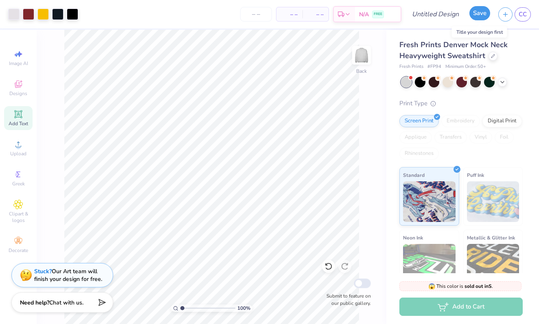
click at [476, 12] on button "Save" at bounding box center [479, 13] width 21 height 14
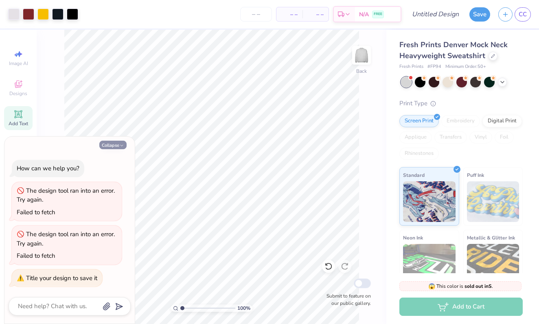
click at [108, 144] on button "Collapse" at bounding box center [112, 145] width 27 height 9
type textarea "x"
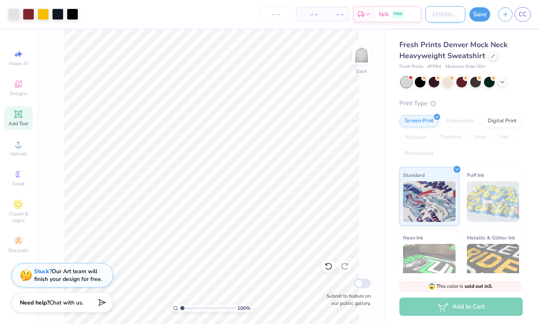
click at [428, 20] on input "Design Title" at bounding box center [445, 14] width 40 height 16
type input "bap travis"
click at [475, 19] on button "Save" at bounding box center [479, 13] width 21 height 14
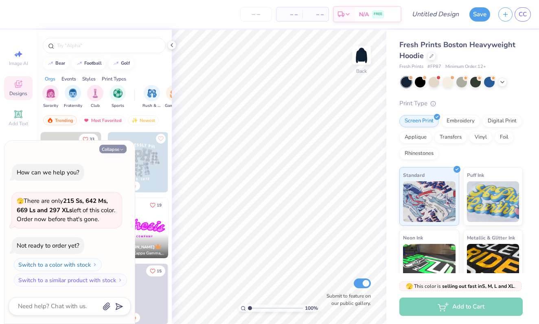
click at [117, 146] on button "Collapse" at bounding box center [112, 149] width 27 height 9
type textarea "x"
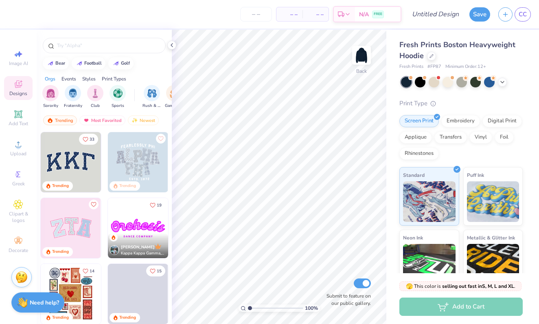
click at [79, 160] on img at bounding box center [71, 162] width 60 height 60
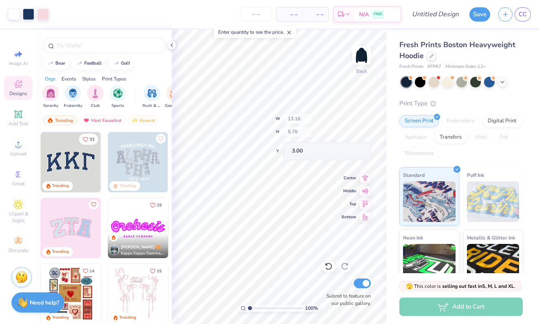
type input "12.94"
type input "5.52"
type input "3.11"
type input "4.54"
type input "7.64"
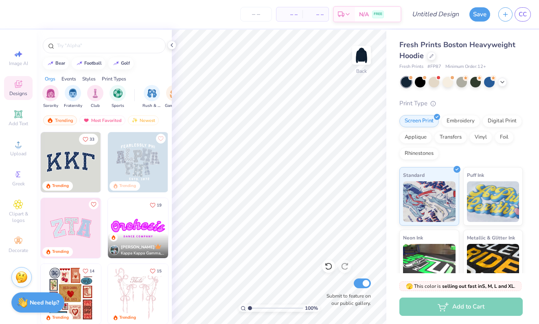
click at [71, 224] on img at bounding box center [71, 228] width 60 height 60
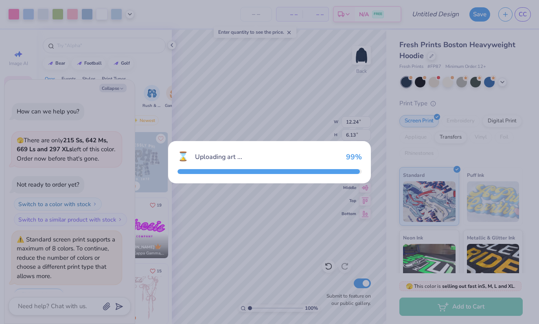
scroll to position [20, 0]
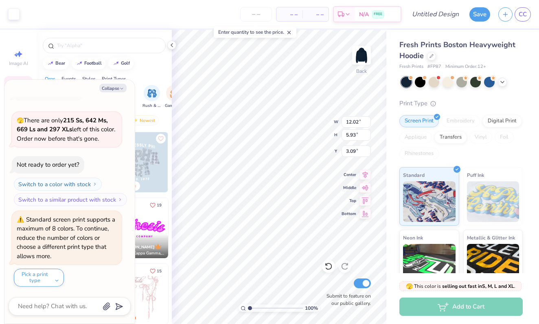
type textarea "x"
type input "3.75"
type input "4.88"
type input "3.16"
click at [9, 11] on div at bounding box center [13, 13] width 11 height 11
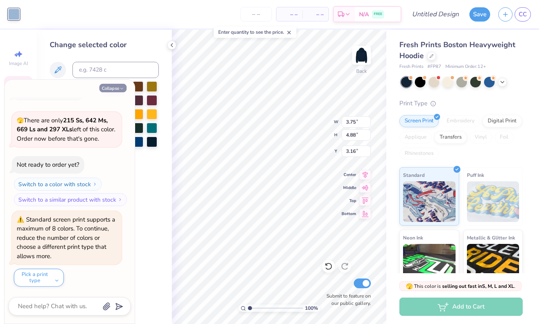
click at [121, 84] on button "Collapse" at bounding box center [112, 88] width 27 height 9
type textarea "x"
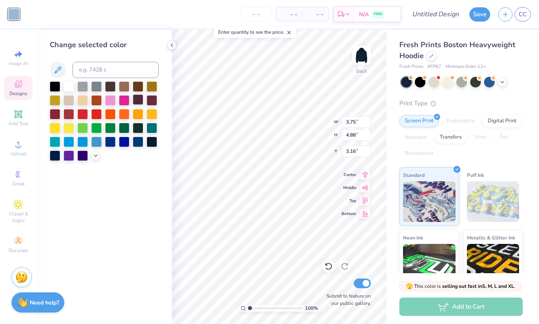
click at [139, 100] on div at bounding box center [138, 99] width 11 height 11
click at [170, 44] on icon at bounding box center [171, 45] width 7 height 7
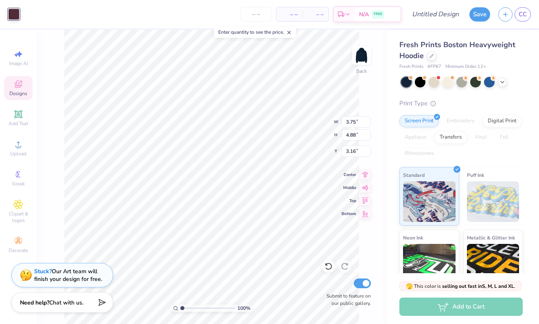
click at [13, 89] on div "Designs" at bounding box center [18, 88] width 28 height 24
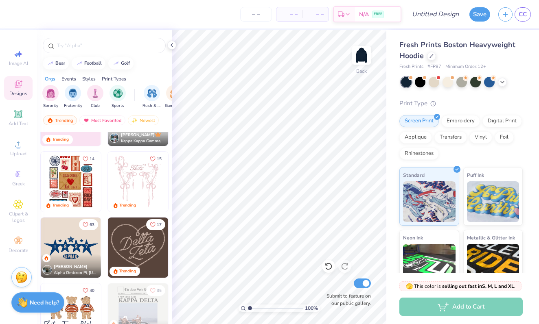
scroll to position [113, 0]
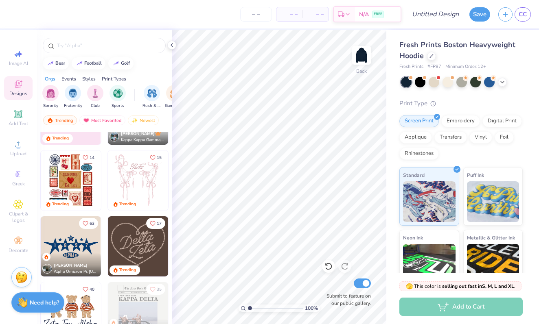
click at [129, 188] on img at bounding box center [138, 180] width 60 height 60
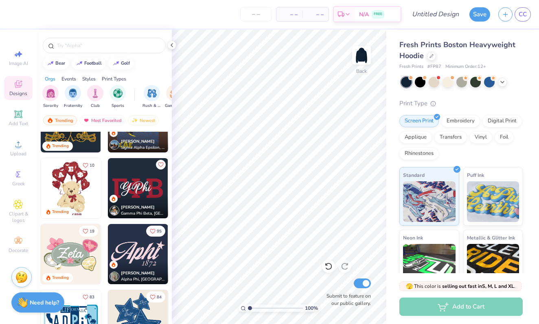
scroll to position [363, 0]
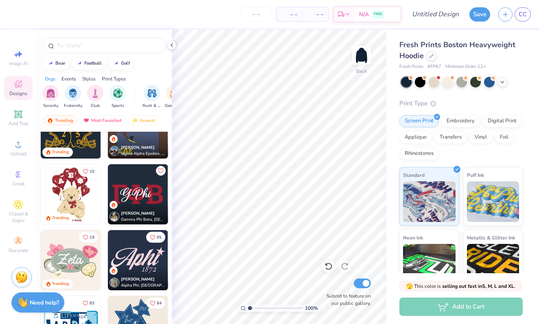
click at [129, 185] on img at bounding box center [138, 194] width 60 height 60
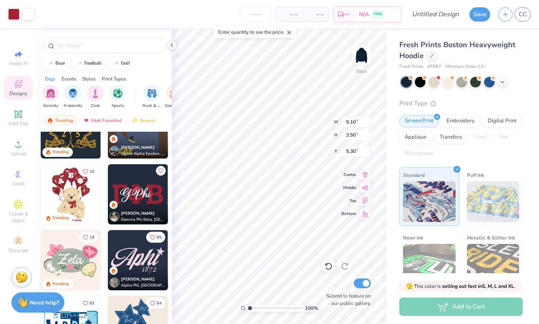
type input "5.30"
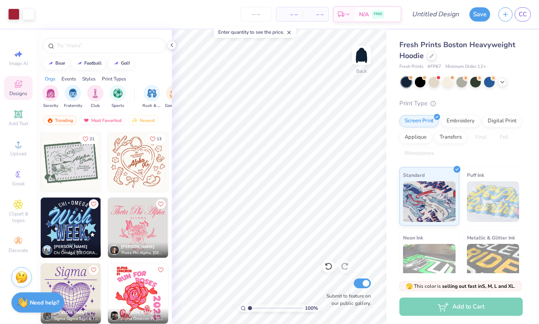
scroll to position [3222, 0]
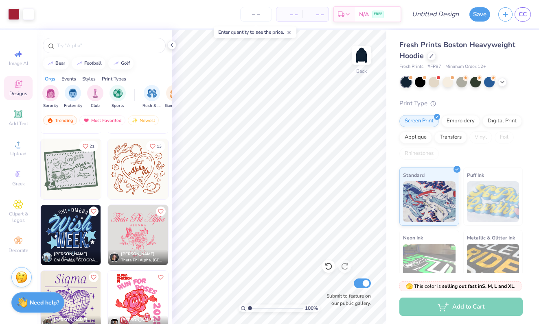
click at [62, 173] on img at bounding box center [71, 169] width 60 height 60
click at [331, 264] on div "100 % Back W 12.15 12.15 " H 9.62 9.62 " Y 3.00 3.00 " Center Middle Top Bottom…" at bounding box center [279, 177] width 214 height 294
type input "3.47"
type input "2.75"
type input "9.88"
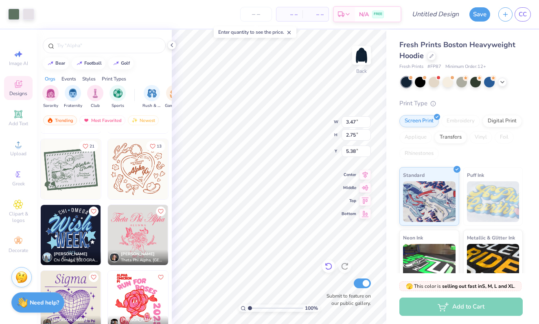
type input "5.38"
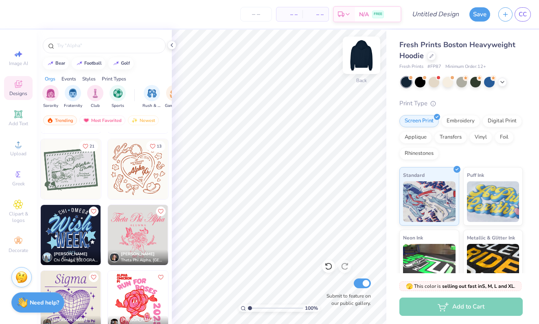
click at [364, 53] on img at bounding box center [361, 55] width 33 height 33
click at [30, 172] on div "Greek" at bounding box center [18, 178] width 28 height 24
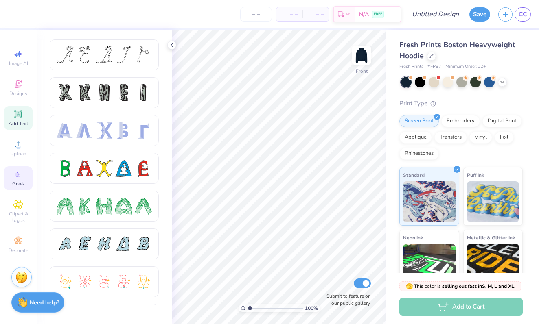
click at [20, 122] on span "Add Text" at bounding box center [19, 123] width 20 height 7
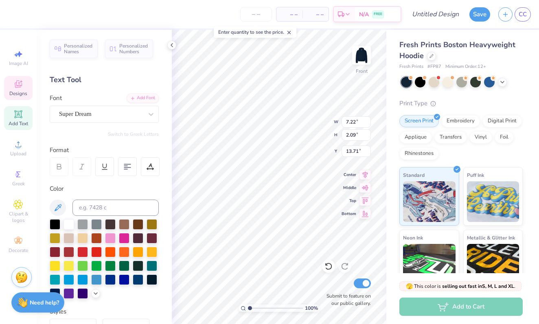
click at [20, 91] on span "Designs" at bounding box center [18, 93] width 18 height 7
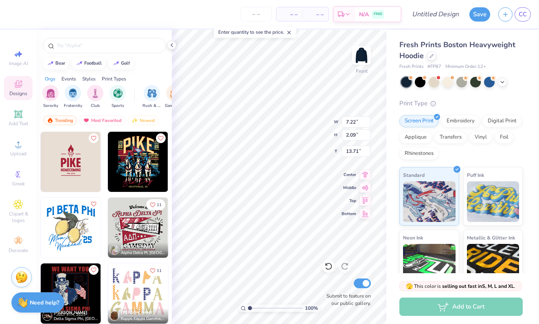
scroll to position [2953, 0]
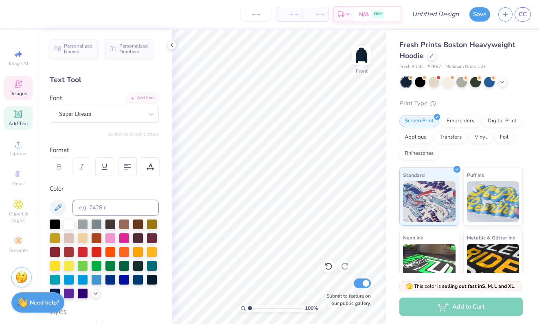
click at [11, 94] on span "Designs" at bounding box center [18, 93] width 18 height 7
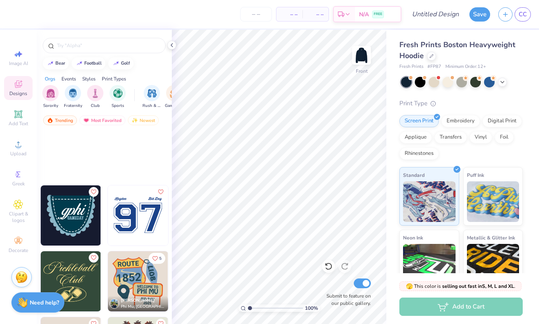
scroll to position [10012, 0]
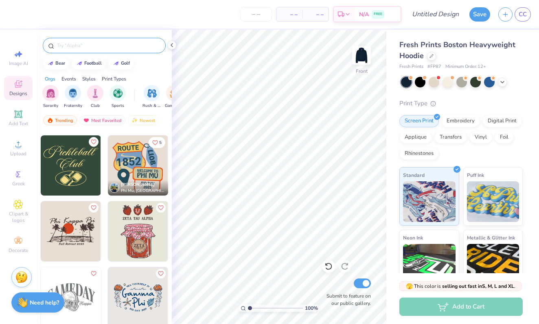
click at [101, 50] on div at bounding box center [104, 45] width 123 height 15
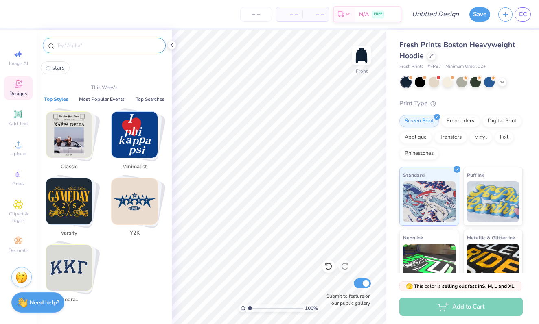
click at [98, 43] on input "text" at bounding box center [108, 45] width 104 height 8
click at [75, 147] on img "Stack Card Button Classic" at bounding box center [69, 135] width 46 height 46
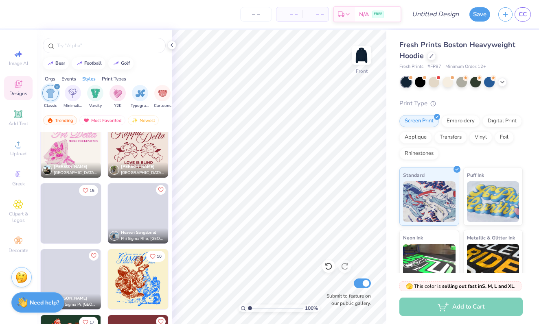
scroll to position [3517, 0]
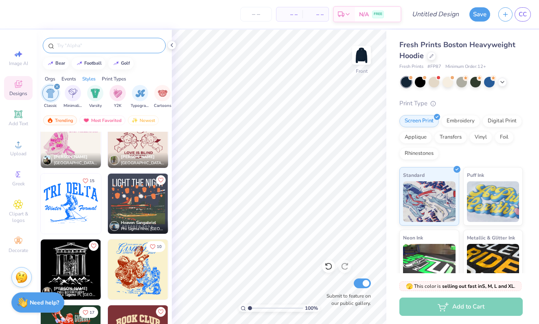
click at [117, 47] on input "text" at bounding box center [108, 45] width 104 height 8
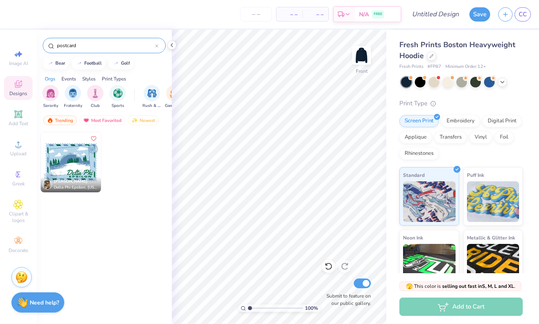
click at [89, 43] on input "postcard" at bounding box center [105, 45] width 99 height 8
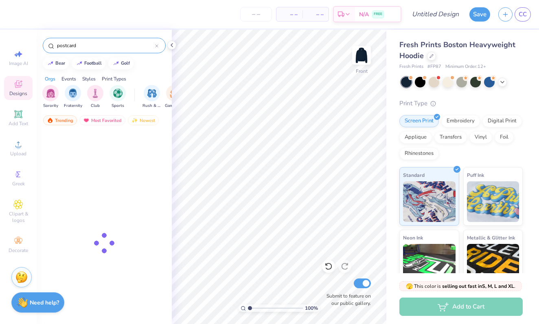
click at [89, 43] on input "postcard" at bounding box center [105, 45] width 99 height 8
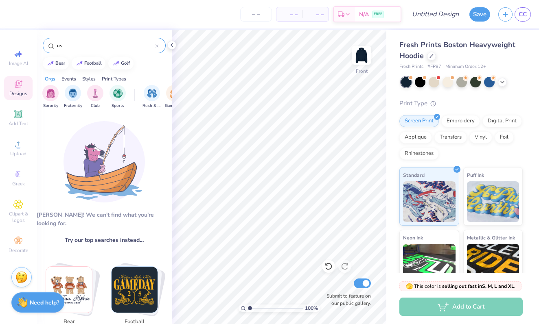
type input "u"
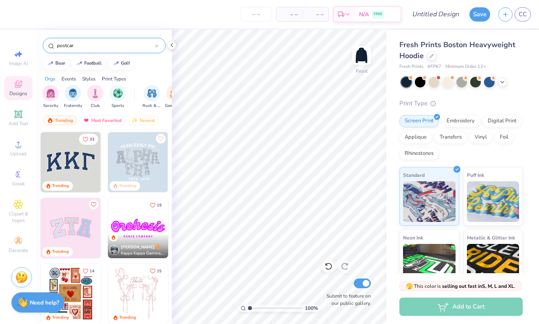
type input "postcard"
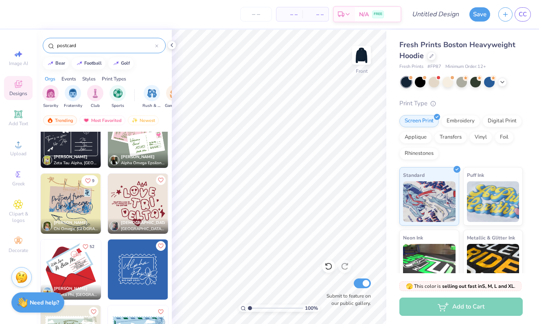
scroll to position [370, 0]
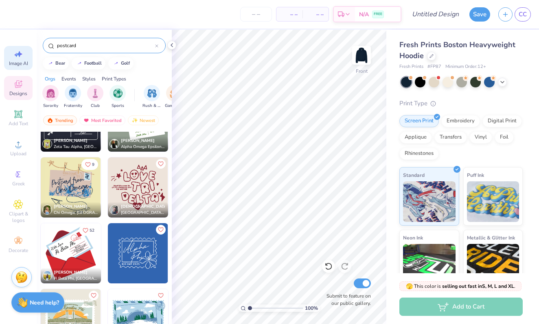
click at [17, 58] on icon at bounding box center [18, 54] width 10 height 10
select select "4"
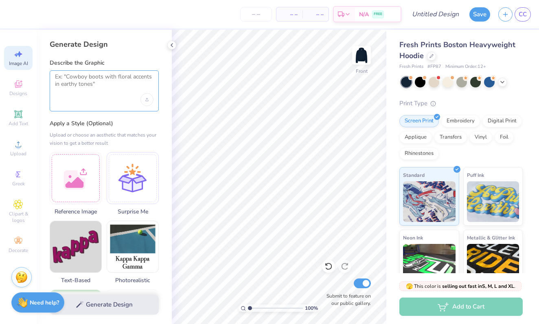
click at [95, 89] on textarea at bounding box center [104, 83] width 98 height 20
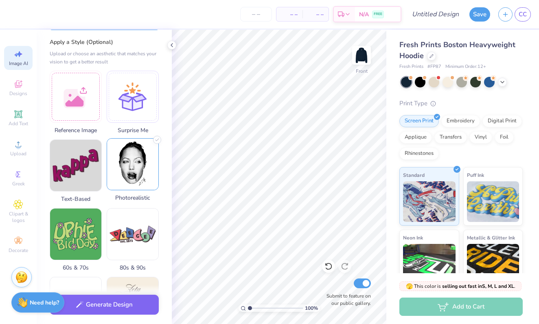
scroll to position [85, 0]
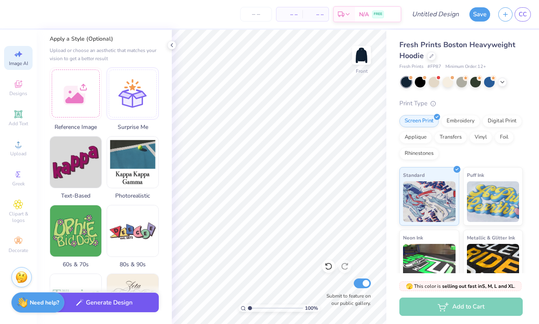
type textarea "usc themed designs"
click at [104, 305] on button "Generate Design" at bounding box center [104, 303] width 109 height 20
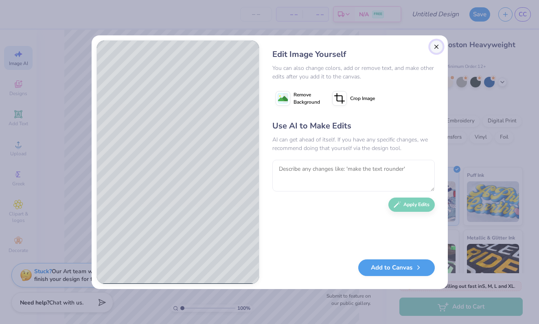
click at [435, 48] on button "Close" at bounding box center [436, 46] width 13 height 13
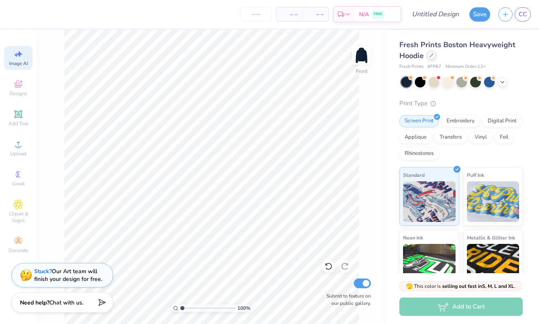
click at [432, 58] on div at bounding box center [431, 55] width 9 height 9
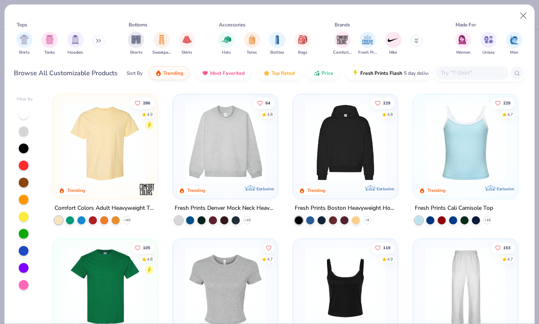
click at [238, 152] on img at bounding box center [225, 142] width 88 height 80
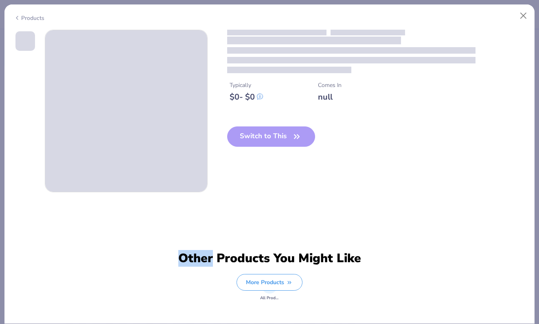
click at [238, 152] on div "Typically $ 0 - $ 0 Comes In null Switch to This" at bounding box center [269, 111] width 511 height 163
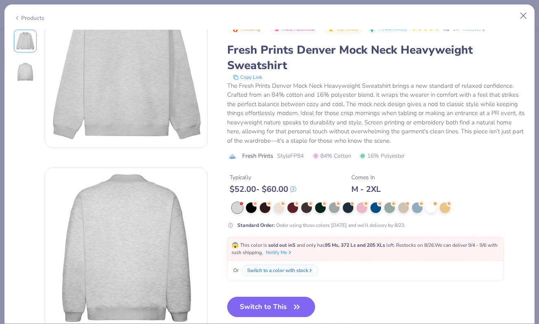
scroll to position [49, 0]
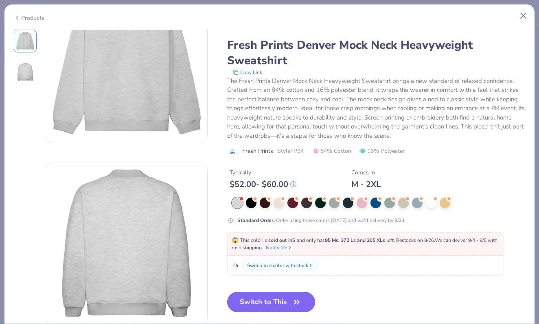
click at [273, 299] on button "Switch to This" at bounding box center [271, 302] width 88 height 20
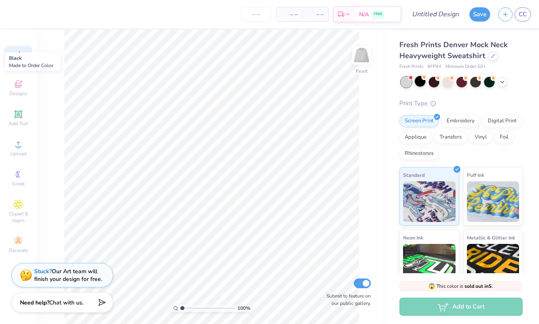
click at [423, 84] on div at bounding box center [419, 81] width 11 height 11
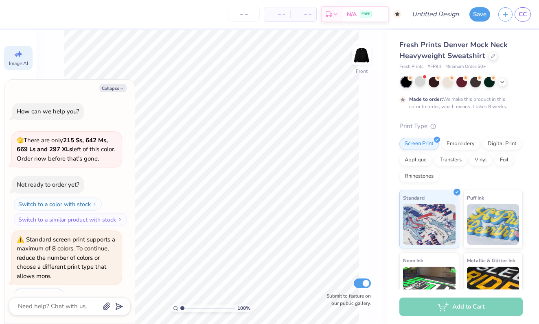
scroll to position [87, 0]
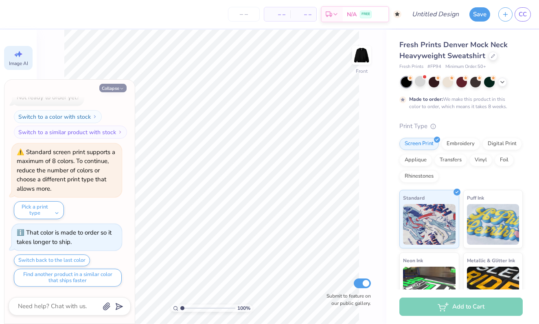
click at [111, 90] on button "Collapse" at bounding box center [112, 88] width 27 height 9
type textarea "x"
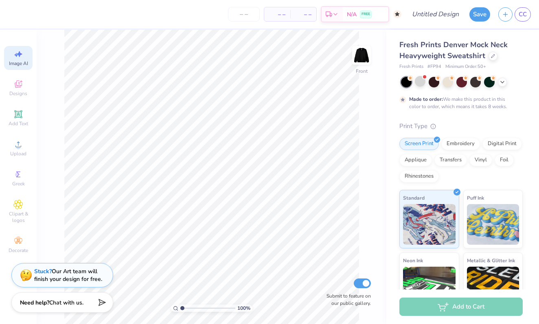
click at [14, 64] on span "Image AI" at bounding box center [18, 63] width 19 height 7
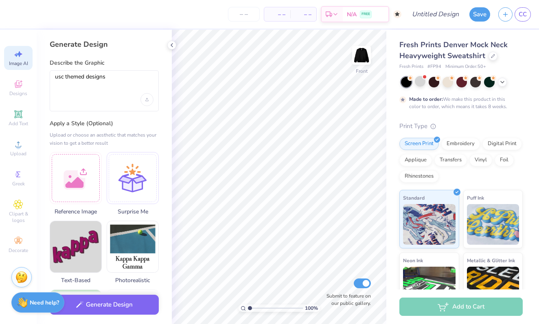
scroll to position [0, 0]
click at [76, 151] on div at bounding box center [76, 177] width 52 height 52
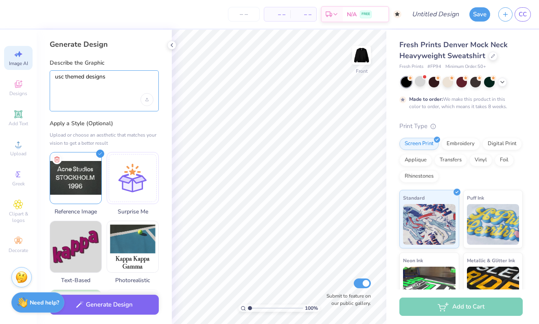
drag, startPoint x: 108, startPoint y: 78, endPoint x: 55, endPoint y: 78, distance: 53.3
click at [55, 78] on textarea "usc themed designs" at bounding box center [104, 83] width 98 height 20
type textarea "c"
click at [141, 79] on textarea "use the same font but make it say beta alpha psi greek logos" at bounding box center [104, 83] width 98 height 20
click at [96, 87] on textarea "use the same font but make it say "beta alpha psi greek logos" at bounding box center [104, 83] width 98 height 20
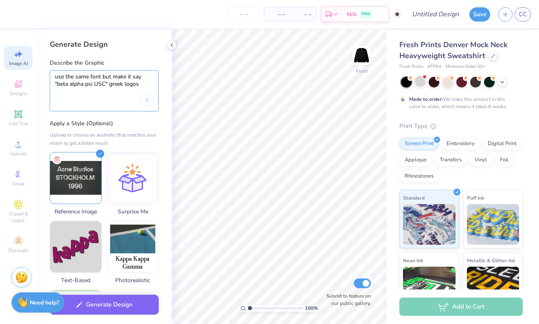
drag, startPoint x: 140, startPoint y: 85, endPoint x: 114, endPoint y: 85, distance: 25.6
click at [114, 85] on textarea "use the same font but make it say "beta alpha psi USC" greek logos" at bounding box center [104, 83] width 98 height 20
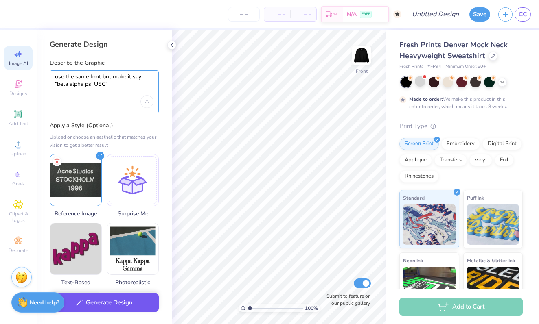
type textarea "use the same font but make it say "beta alpha psi USC""
click at [109, 306] on button "Generate Design" at bounding box center [104, 303] width 109 height 20
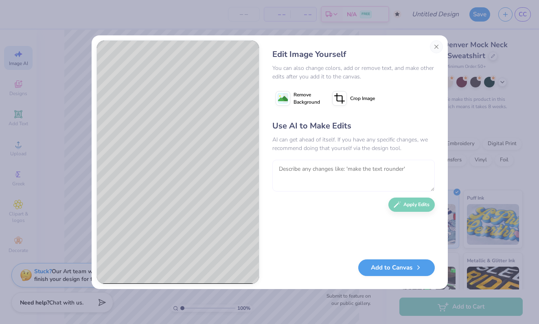
click at [366, 173] on textarea at bounding box center [353, 176] width 162 height 32
type textarea "make the text sharper"
click at [403, 206] on button "Apply Edits" at bounding box center [411, 203] width 46 height 14
click at [434, 44] on button "Close" at bounding box center [436, 46] width 13 height 13
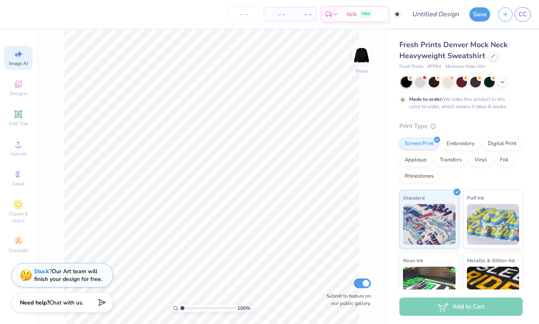
scroll to position [0, 18]
click at [361, 55] on img at bounding box center [361, 55] width 33 height 33
click at [19, 184] on span "Greek" at bounding box center [18, 184] width 13 height 7
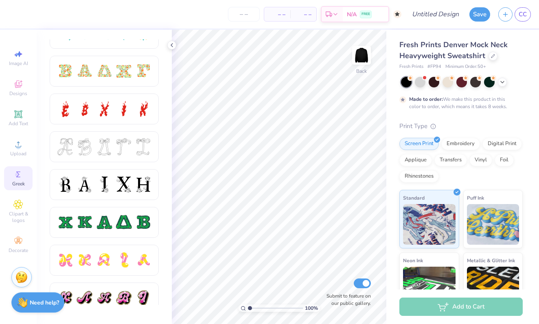
scroll to position [251, 0]
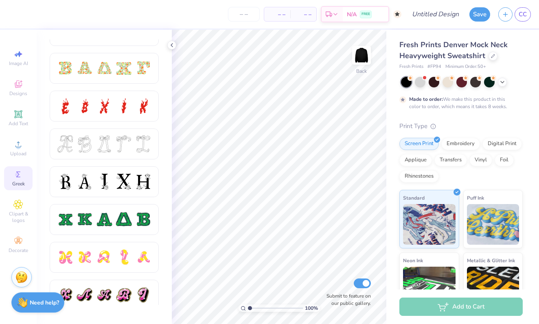
click at [77, 142] on div at bounding box center [84, 143] width 17 height 17
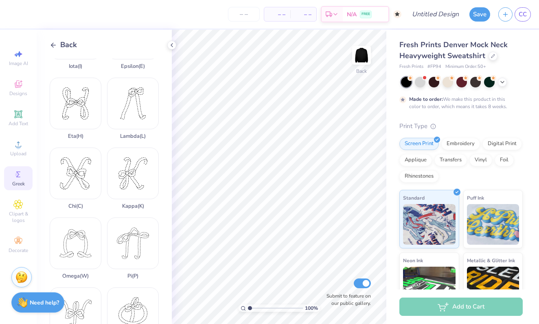
scroll to position [71, 0]
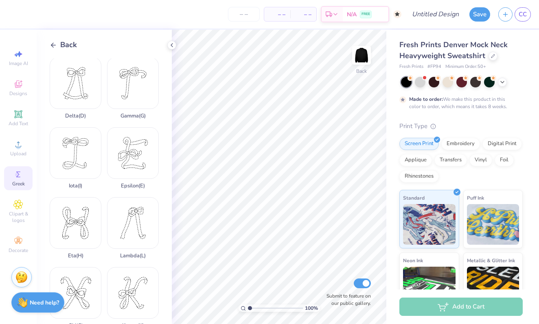
click at [53, 43] on icon at bounding box center [53, 44] width 7 height 7
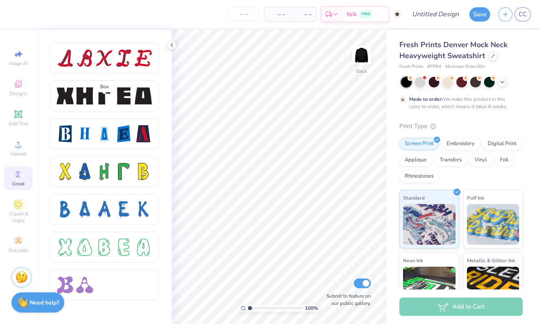
scroll to position [1060, 0]
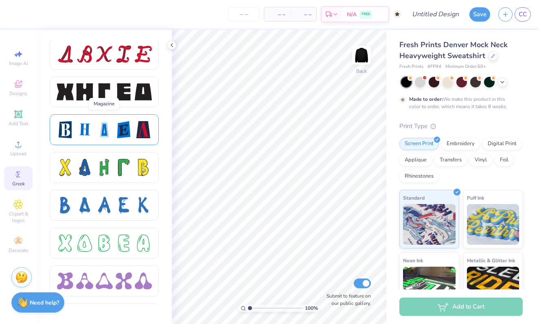
click at [112, 131] on div at bounding box center [104, 129] width 17 height 17
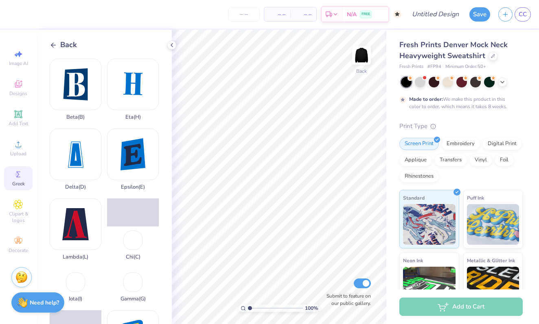
click at [58, 43] on div "Back" at bounding box center [63, 44] width 27 height 11
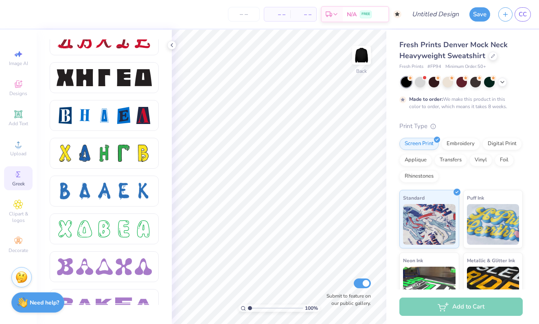
scroll to position [1083, 0]
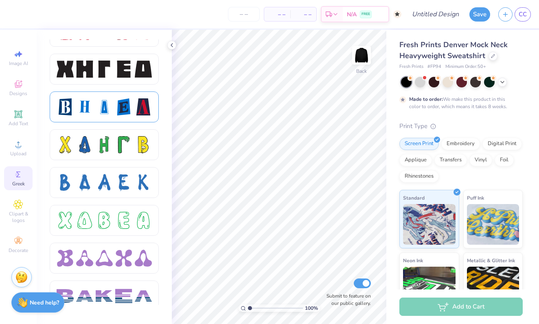
click at [104, 115] on div at bounding box center [104, 106] width 17 height 17
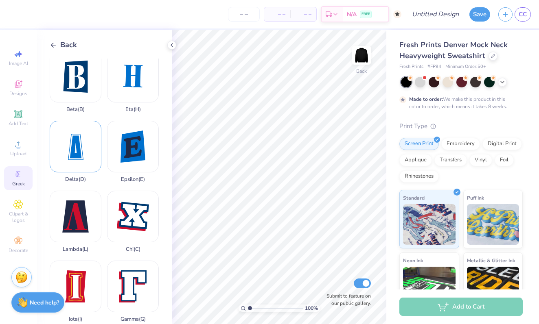
scroll to position [0, 0]
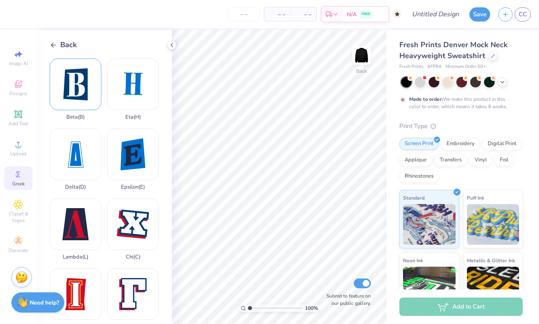
click at [72, 102] on div "Beta ( B )" at bounding box center [76, 90] width 52 height 62
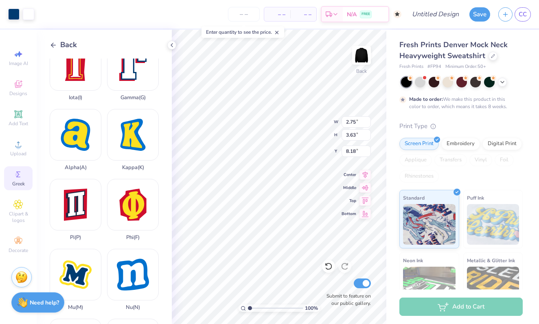
scroll to position [232, 0]
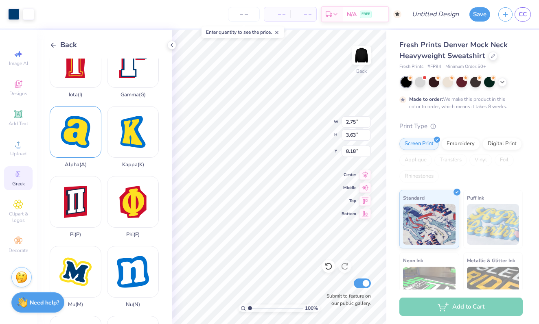
click at [74, 143] on div "Alpha ( A )" at bounding box center [76, 137] width 52 height 62
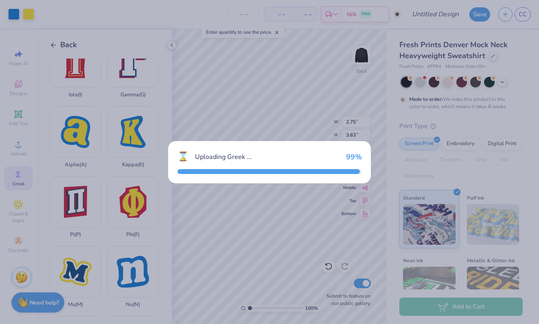
type input "2.85"
type input "3.14"
type input "8.43"
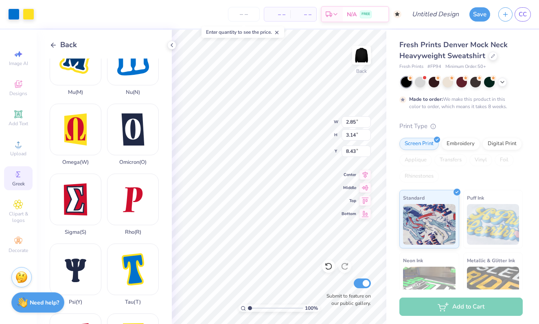
scroll to position [576, 0]
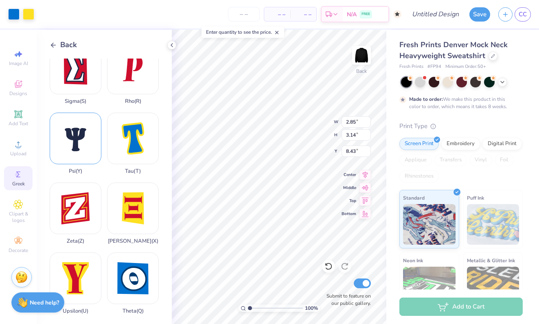
click at [82, 145] on div "Psi ( Y )" at bounding box center [76, 144] width 52 height 62
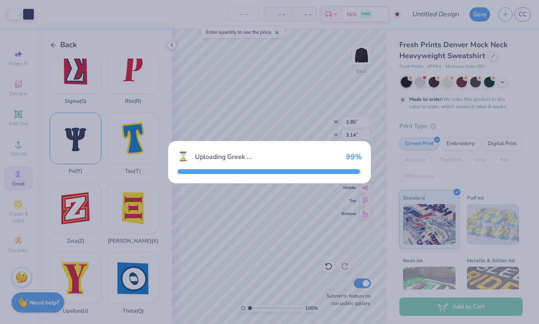
type input "3.27"
type input "4.36"
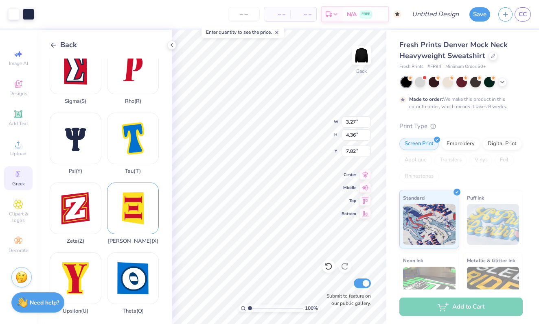
type input "0.82"
type input "2.85"
type input "3.14"
type input "2.04"
type input "2.75"
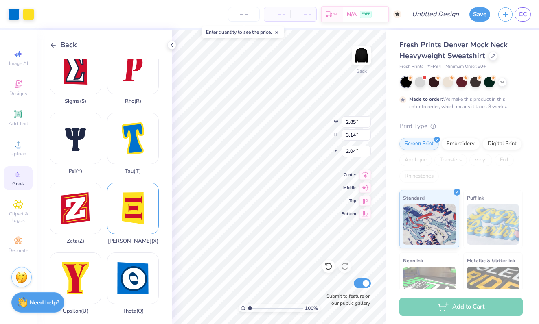
type input "3.63"
type input "1.55"
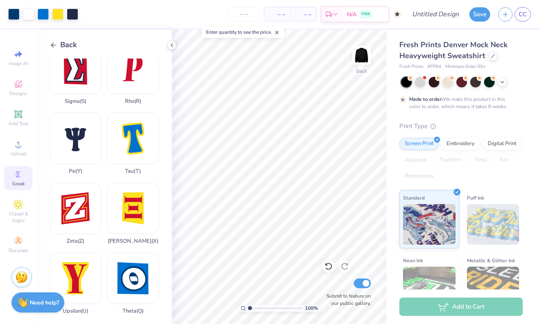
click at [49, 46] on div "Back Beta ( B ) Eta ( H ) Delta ( D ) Epsilon ( E ) Lambda ( L ) Chi ( C ) Iota…" at bounding box center [104, 177] width 135 height 294
click at [57, 45] on div "Back" at bounding box center [63, 44] width 27 height 11
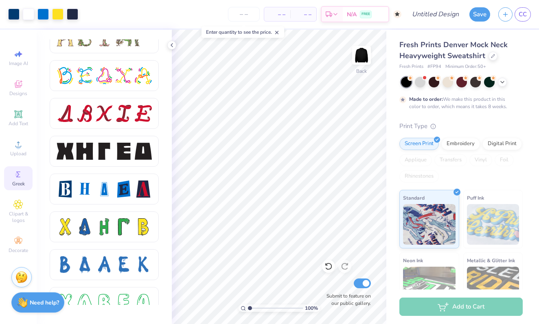
scroll to position [1010, 0]
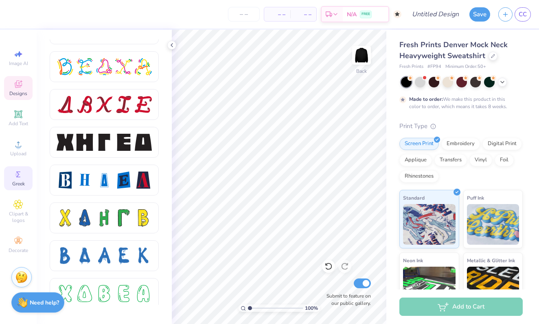
click at [20, 76] on div "Designs" at bounding box center [18, 88] width 28 height 24
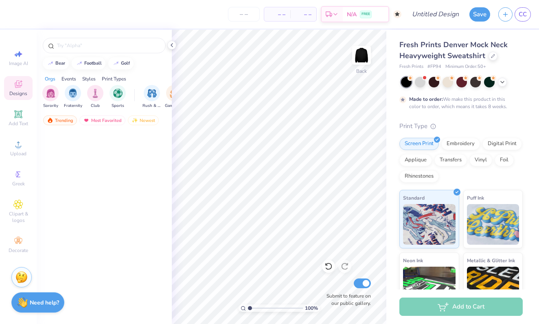
scroll to position [16645, 0]
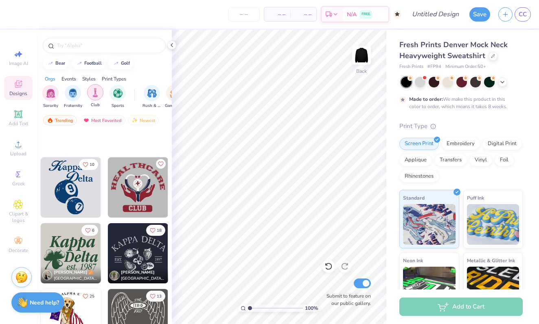
click at [96, 92] on img "filter for Club" at bounding box center [95, 92] width 9 height 9
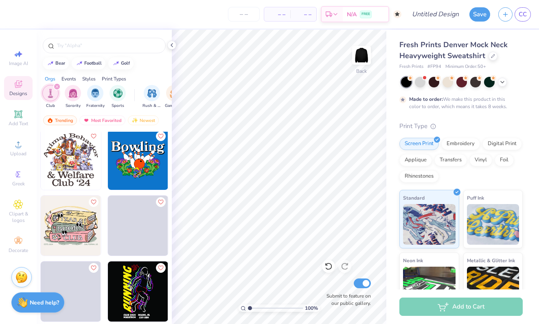
scroll to position [1782, 0]
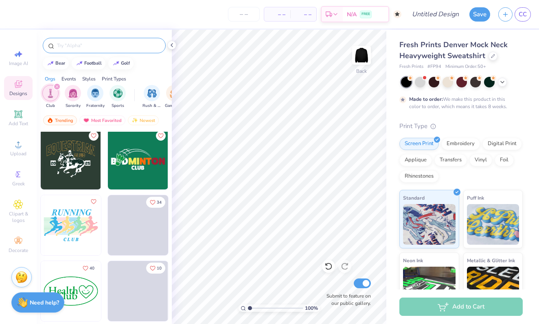
click at [106, 48] on input "text" at bounding box center [108, 45] width 104 height 8
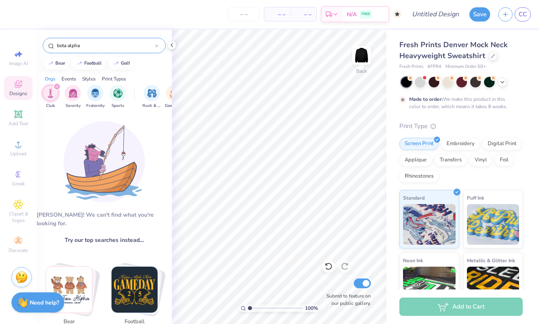
type input "beta alpha"
click at [56, 87] on icon "filter for Club" at bounding box center [57, 86] width 2 height 2
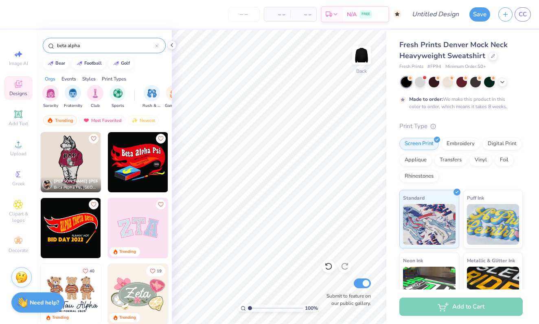
click at [87, 46] on input "beta alpha" at bounding box center [105, 45] width 99 height 8
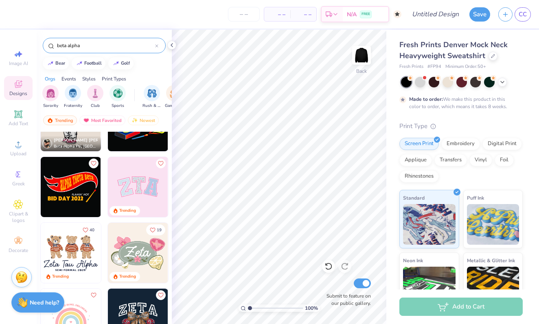
scroll to position [0, 0]
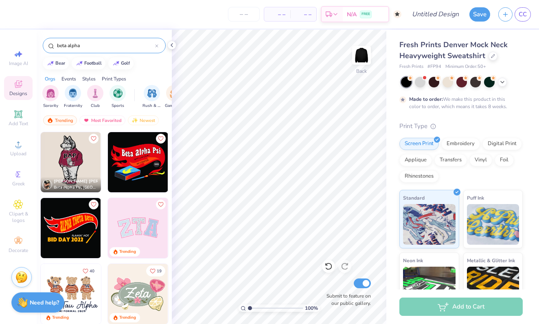
click at [124, 161] on img at bounding box center [138, 162] width 60 height 60
click at [77, 94] on img "filter for Greek Week" at bounding box center [78, 92] width 9 height 9
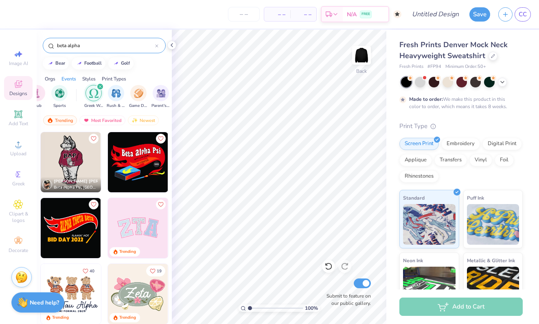
scroll to position [0, 0]
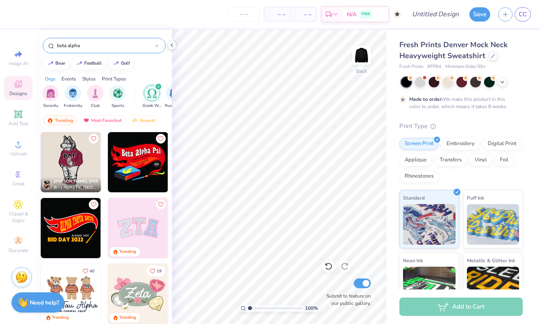
click at [73, 78] on div "Events" at bounding box center [68, 78] width 15 height 7
click at [87, 80] on div "Styles" at bounding box center [88, 78] width 13 height 7
click at [110, 77] on div "Print Types" at bounding box center [114, 78] width 24 height 7
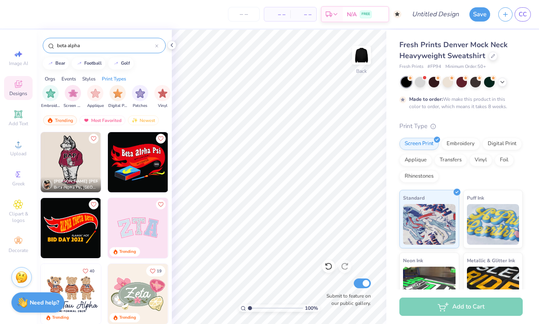
click at [89, 78] on div "Styles" at bounding box center [88, 78] width 13 height 7
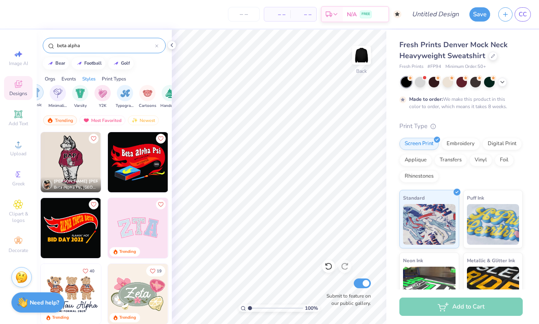
scroll to position [0, 426]
click at [53, 94] on img "filter for Classic" at bounding box center [50, 92] width 9 height 9
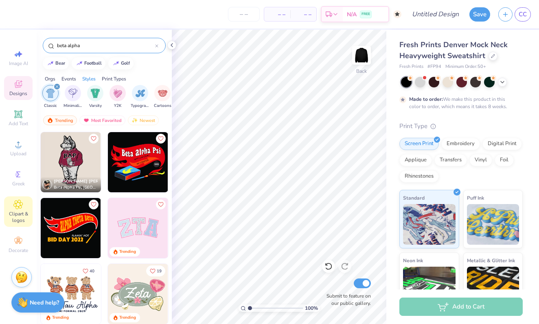
click at [22, 208] on icon at bounding box center [17, 205] width 9 height 10
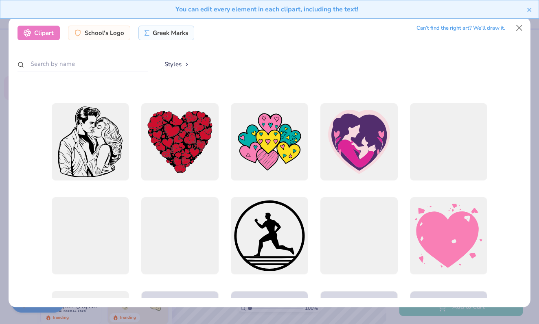
scroll to position [2817, 0]
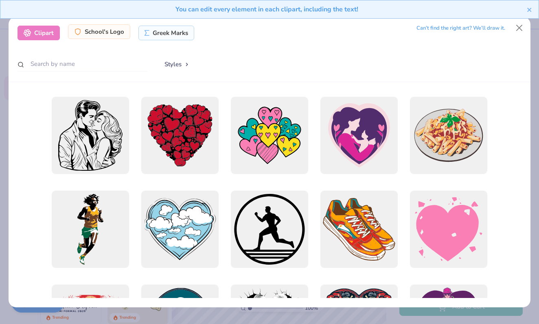
click at [91, 32] on div "School's Logo" at bounding box center [99, 31] width 62 height 15
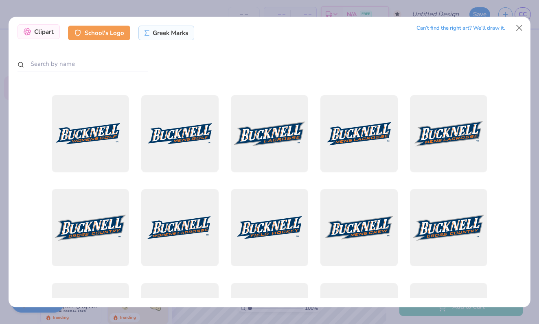
click at [42, 27] on div "Clipart" at bounding box center [38, 31] width 42 height 15
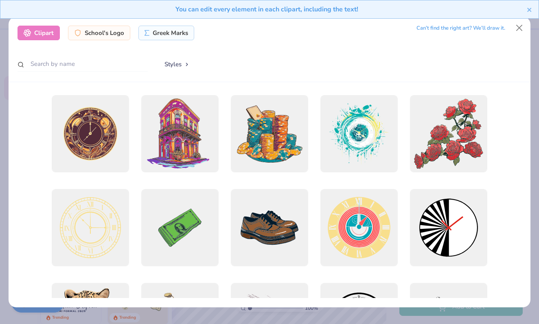
click at [172, 64] on button "Styles" at bounding box center [177, 64] width 42 height 15
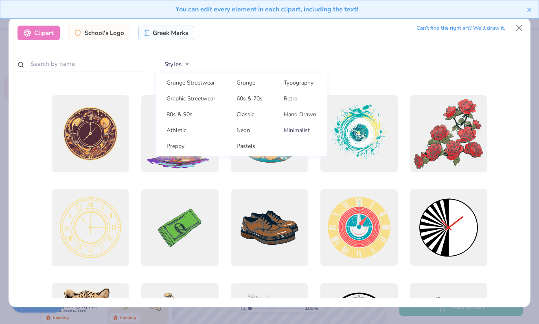
click at [294, 129] on link "Minimalist" at bounding box center [299, 130] width 47 height 13
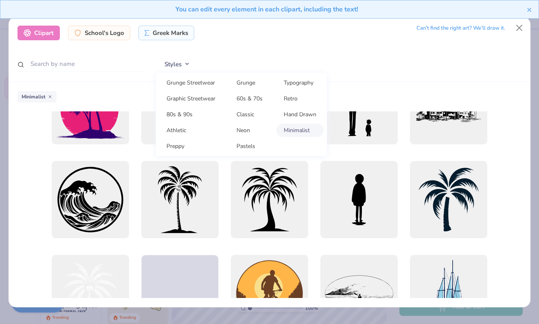
scroll to position [633, 0]
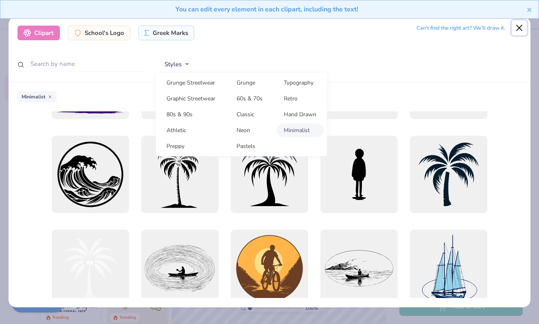
click at [518, 27] on button "Close" at bounding box center [518, 27] width 15 height 15
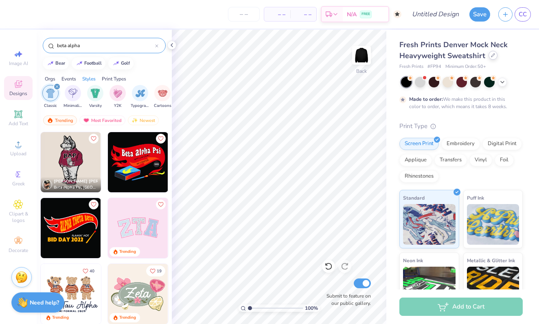
click at [491, 56] on icon at bounding box center [493, 55] width 4 height 4
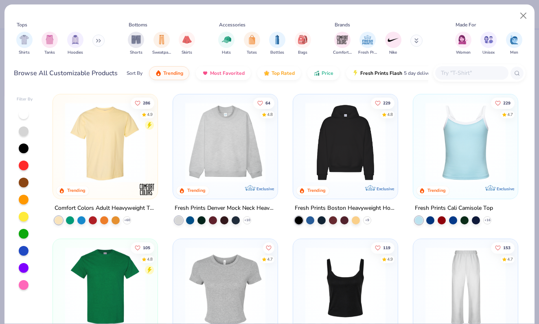
click at [366, 126] on img at bounding box center [345, 142] width 88 height 80
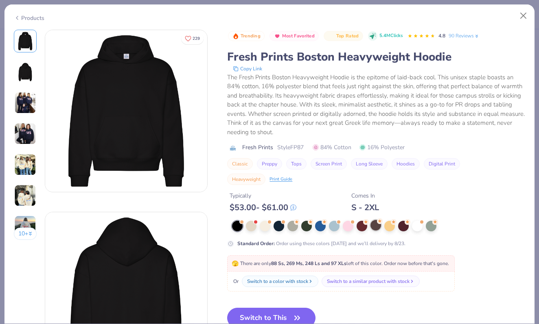
click at [373, 224] on div at bounding box center [375, 225] width 11 height 11
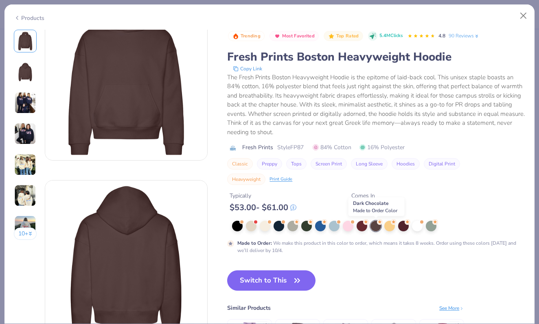
scroll to position [13, 0]
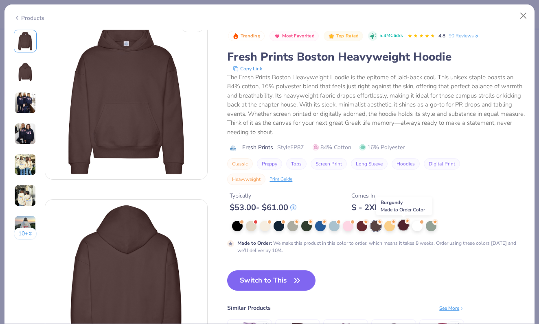
click at [404, 225] on div at bounding box center [403, 225] width 11 height 11
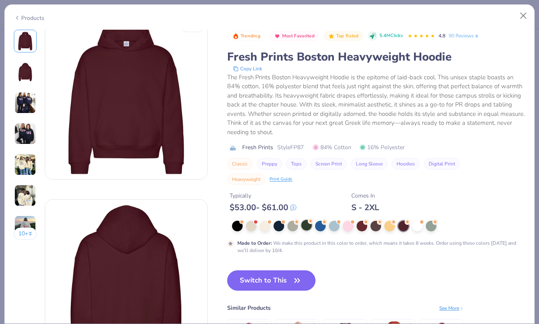
click at [306, 223] on div at bounding box center [306, 225] width 11 height 11
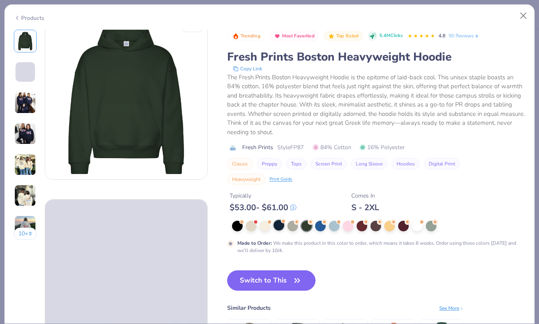
click at [276, 225] on div at bounding box center [278, 225] width 11 height 11
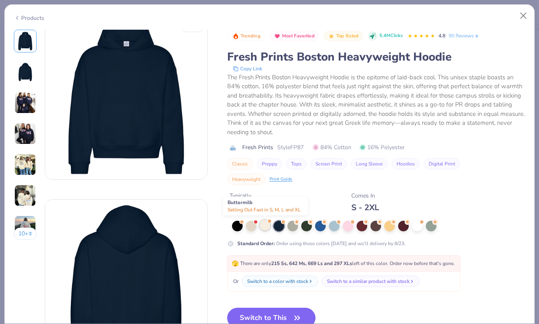
click at [265, 227] on div at bounding box center [264, 225] width 11 height 11
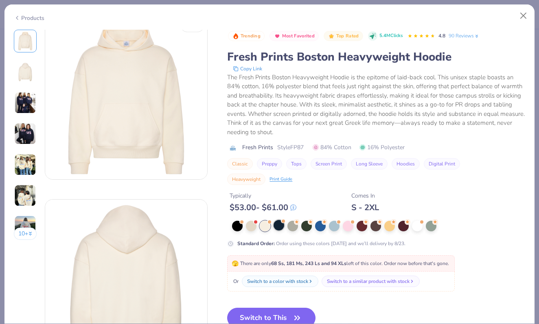
click at [275, 224] on div at bounding box center [278, 225] width 11 height 11
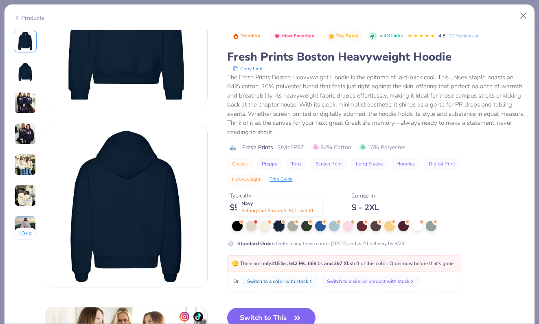
scroll to position [97, 0]
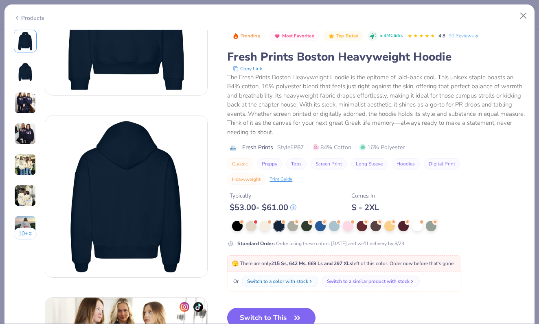
click at [260, 311] on button "Switch to This" at bounding box center [271, 318] width 88 height 20
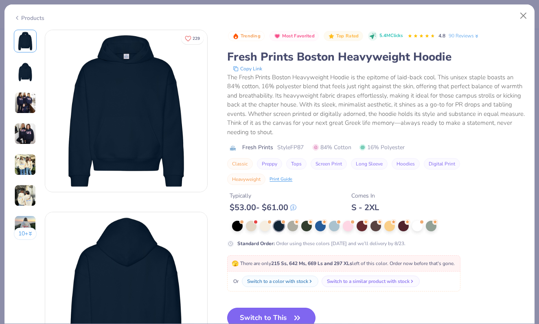
scroll to position [128, 0]
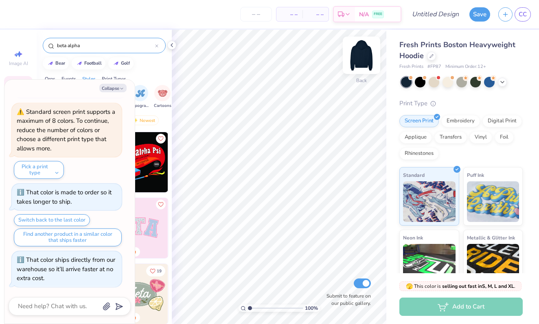
click at [365, 55] on img at bounding box center [361, 55] width 33 height 33
click at [113, 85] on button "Collapse" at bounding box center [112, 88] width 27 height 9
type textarea "x"
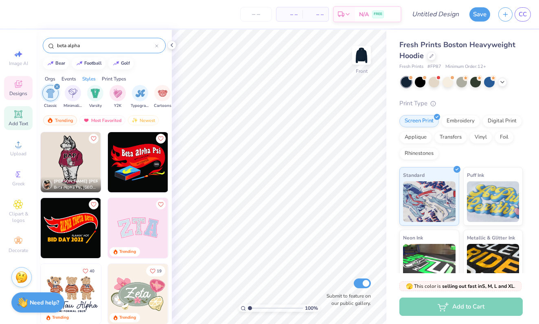
click at [14, 116] on icon at bounding box center [18, 114] width 10 height 10
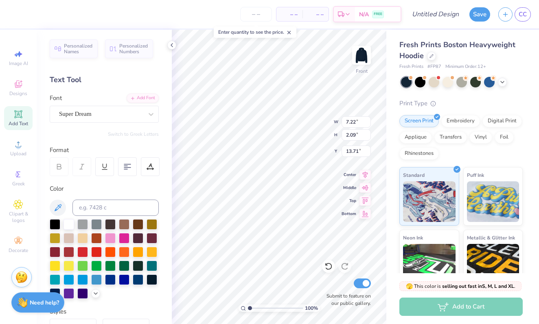
scroll to position [0, 2]
type textarea "beta alpha psi"
click at [74, 111] on div "Super Dream" at bounding box center [100, 114] width 85 height 13
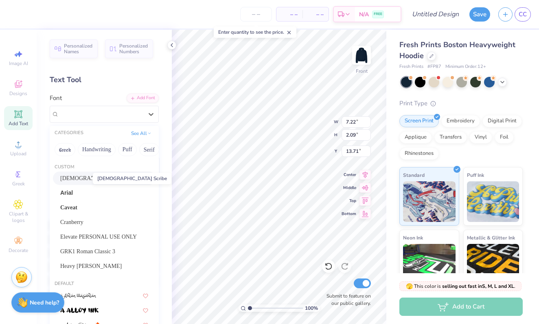
click at [85, 177] on span "American Scribe" at bounding box center [99, 178] width 79 height 9
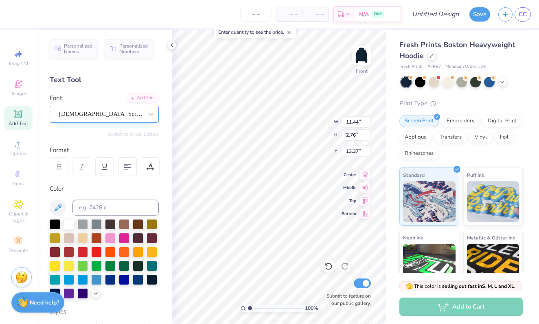
click at [88, 117] on div "American Scribe" at bounding box center [100, 114] width 85 height 13
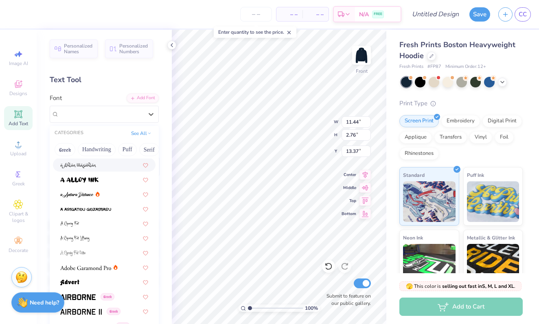
scroll to position [131, 0]
click at [103, 191] on div at bounding box center [104, 193] width 88 height 9
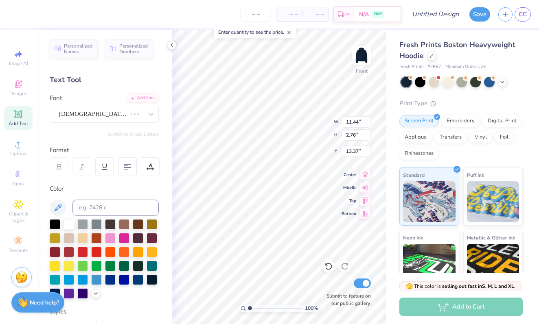
type input "10.82"
type input "2.81"
type input "13.34"
click at [96, 119] on div at bounding box center [101, 114] width 84 height 11
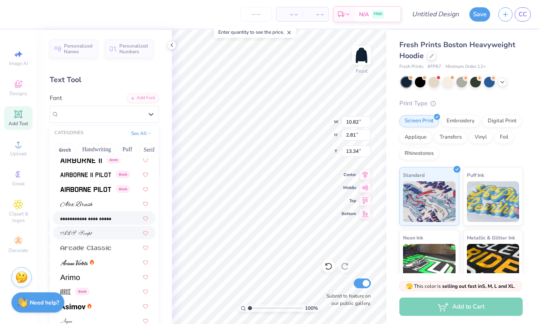
scroll to position [285, 0]
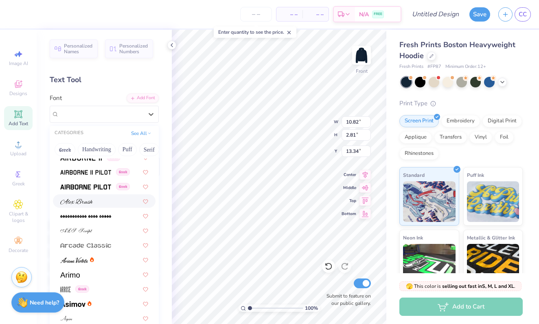
click at [96, 203] on div at bounding box center [104, 201] width 88 height 9
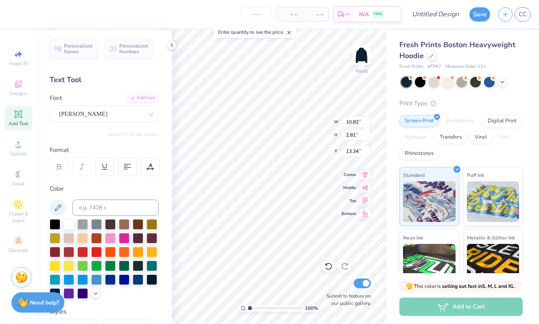
type input "13.59"
type input "2.07"
type input "13.71"
click at [86, 110] on div "Alex Brush" at bounding box center [100, 114] width 85 height 13
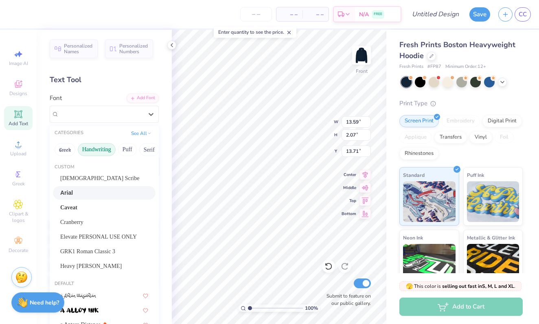
click at [91, 149] on button "Handwriting" at bounding box center [97, 149] width 38 height 13
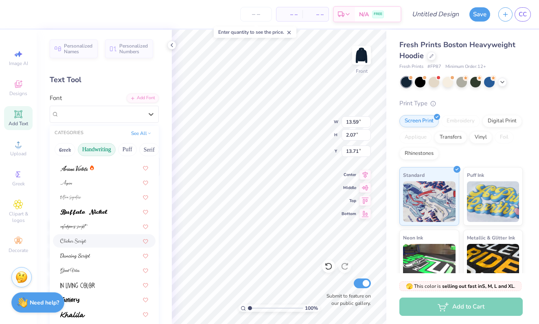
scroll to position [28, 0]
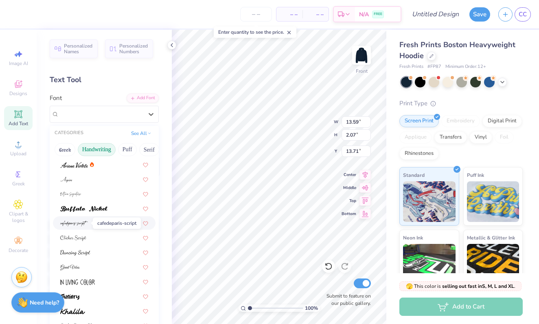
click at [86, 225] on img at bounding box center [74, 224] width 28 height 6
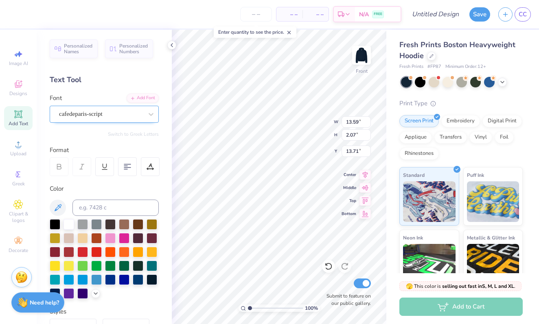
type input "7.57"
type input "2.39"
type input "13.56"
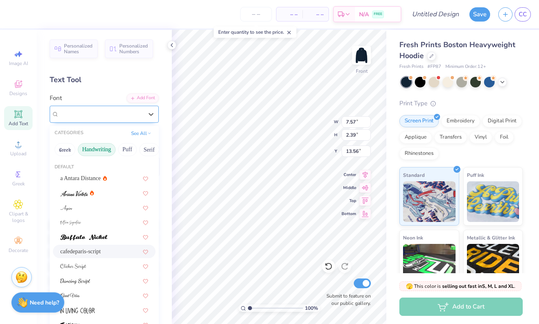
click at [90, 116] on div "cafedeparis-script" at bounding box center [100, 114] width 85 height 13
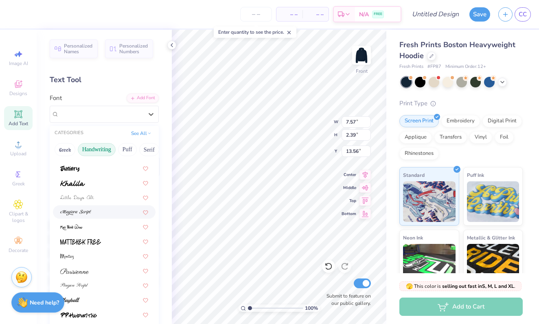
scroll to position [185, 0]
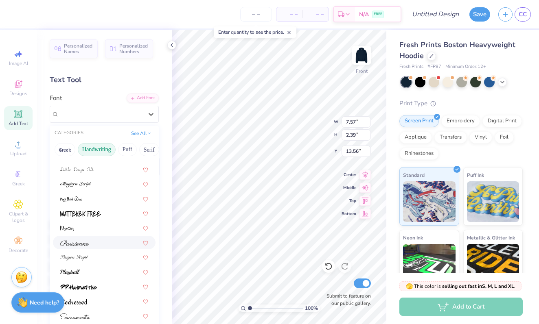
click at [90, 241] on div at bounding box center [104, 242] width 88 height 9
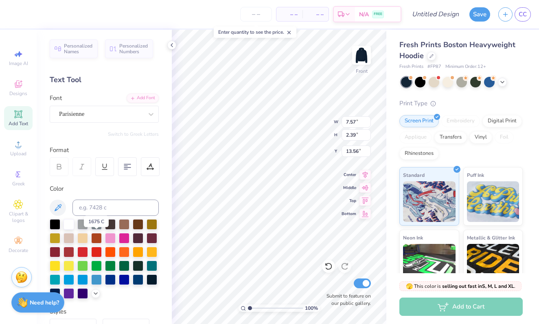
type input "14.54"
type input "3.17"
type input "13.17"
click at [99, 119] on div "Parisienne" at bounding box center [100, 114] width 85 height 13
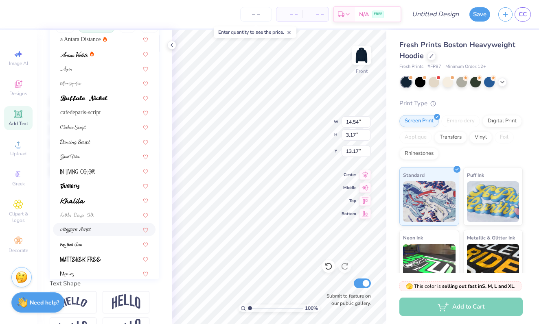
scroll to position [0, 0]
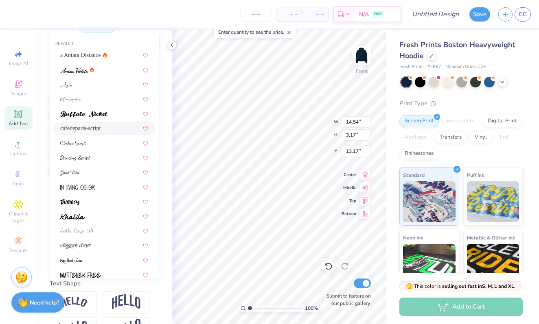
click at [100, 130] on div "cafedeparis-script" at bounding box center [104, 128] width 88 height 9
type input "7.57"
type input "2.39"
type input "13.56"
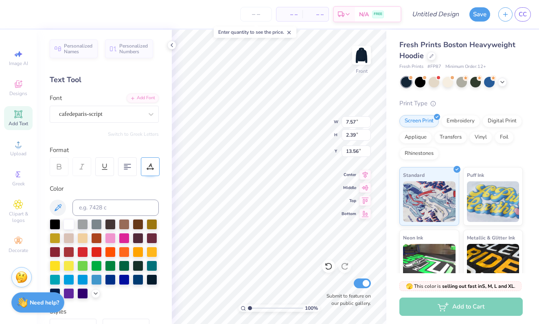
click at [147, 163] on div at bounding box center [150, 166] width 19 height 19
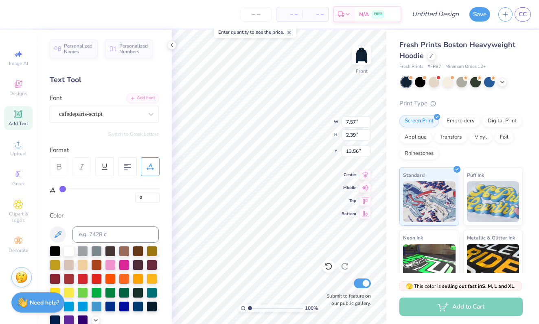
drag, startPoint x: 65, startPoint y: 190, endPoint x: 80, endPoint y: 191, distance: 14.6
click at [80, 191] on div "0" at bounding box center [109, 195] width 100 height 15
type input "4"
type input "7"
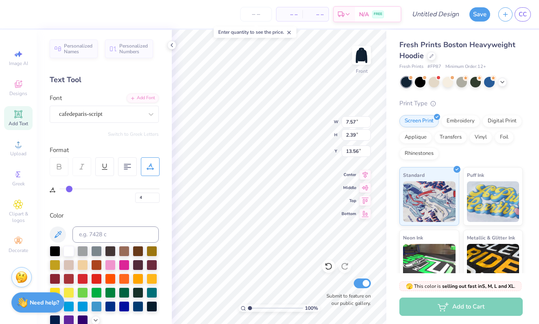
type input "7"
type input "8"
type input "9"
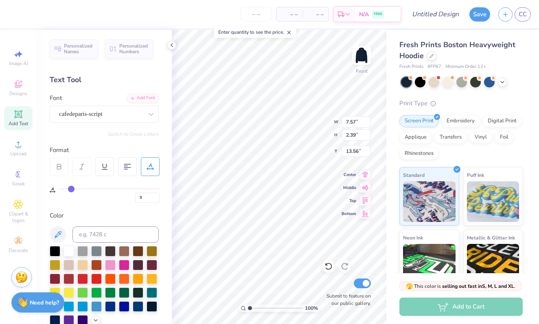
type input "10"
type input "11"
type input "13"
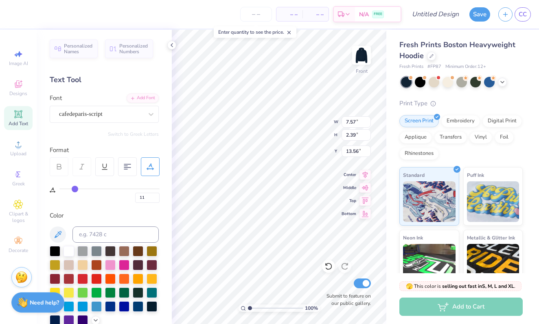
type input "13"
type input "14"
type input "15"
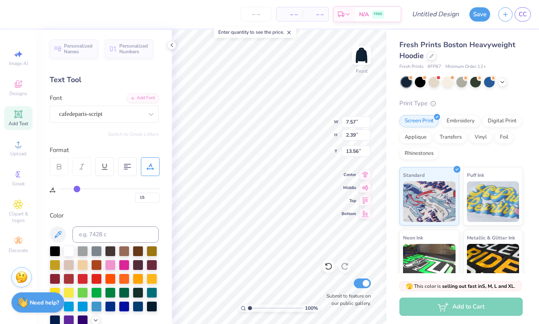
type input "17"
type input "19"
type input "20"
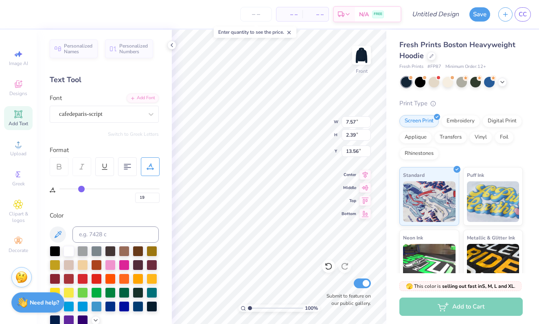
type input "20"
type input "21"
type input "22"
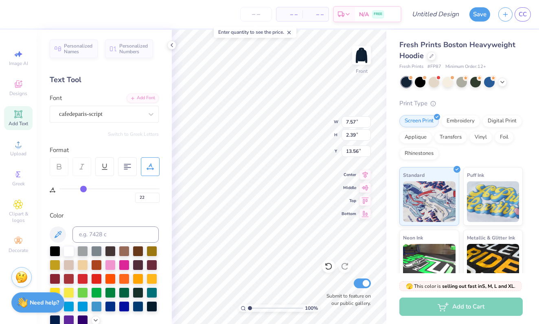
type input "23"
type input "24"
type input "25"
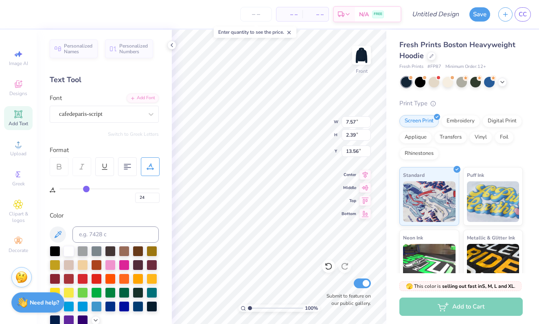
type input "25"
type input "26"
type input "27"
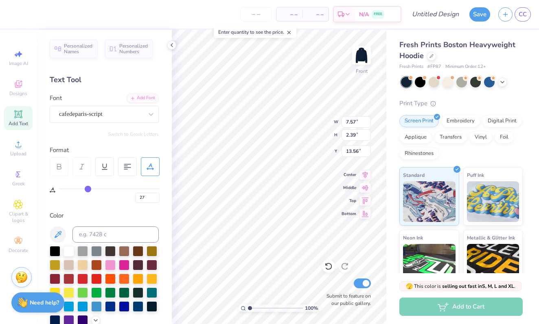
drag, startPoint x: 65, startPoint y: 190, endPoint x: 87, endPoint y: 190, distance: 22.0
type input "27"
click at [87, 190] on input "range" at bounding box center [109, 188] width 100 height 1
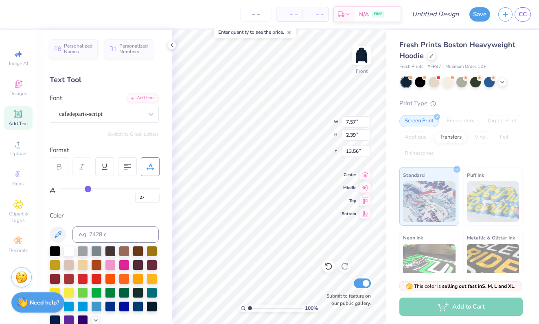
type input "18.03"
type input "26"
type input "21"
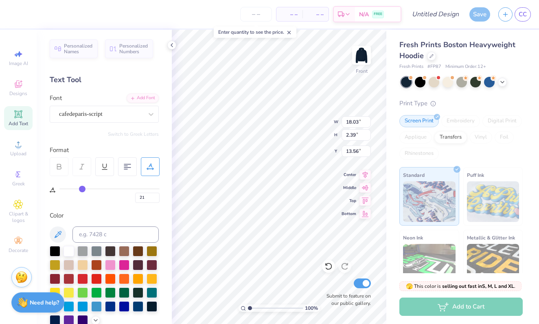
type input "16"
type input "13"
type input "11"
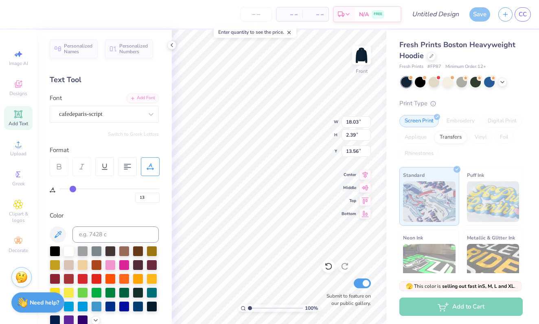
type input "11"
type input "10"
type input "9"
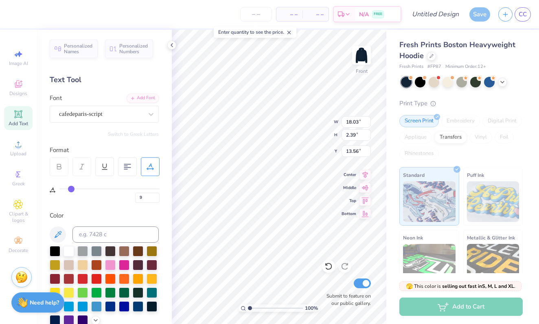
type input "8"
type input "7"
drag, startPoint x: 88, startPoint y: 188, endPoint x: 69, endPoint y: 188, distance: 18.7
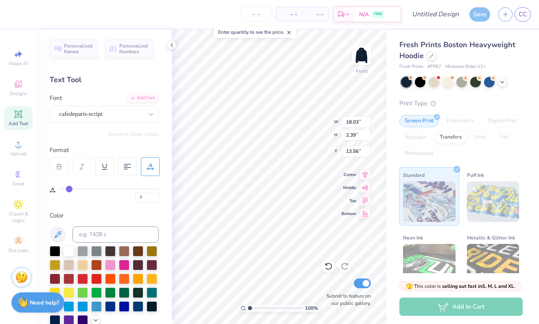
type input "7"
click at [69, 188] on input "range" at bounding box center [109, 188] width 100 height 1
type input "10.28"
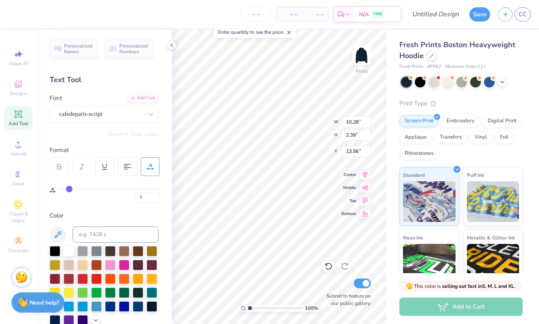
click at [113, 209] on div "Personalized Names Personalized Numbers Text Tool Add Font Font cafedeparis-scr…" at bounding box center [104, 177] width 135 height 294
type input "14.75"
click at [102, 109] on div at bounding box center [101, 114] width 84 height 11
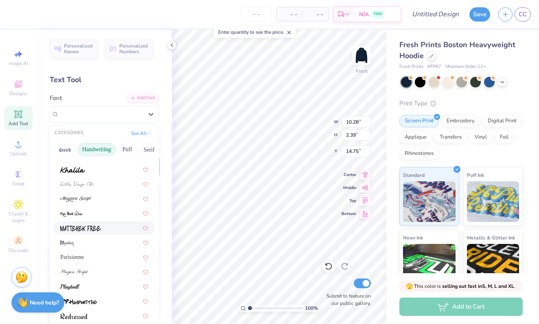
scroll to position [185, 0]
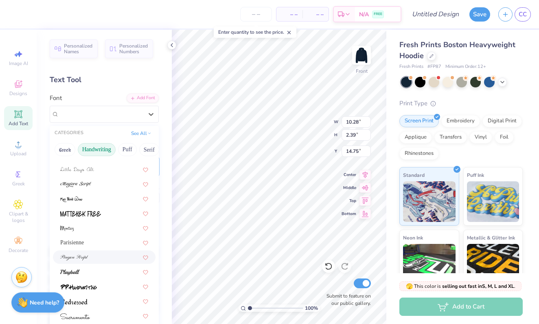
click at [74, 253] on span at bounding box center [74, 257] width 28 height 9
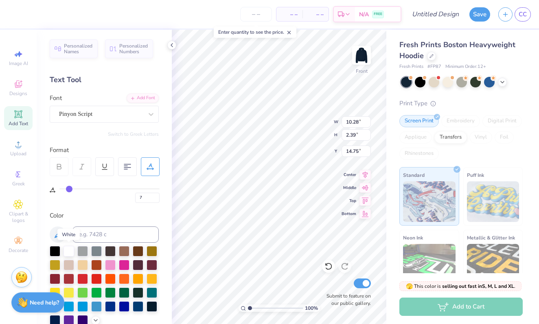
type input "17.77"
type input "3.35"
type input "14.27"
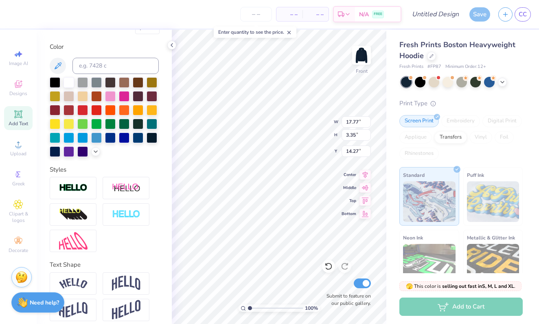
scroll to position [175, 0]
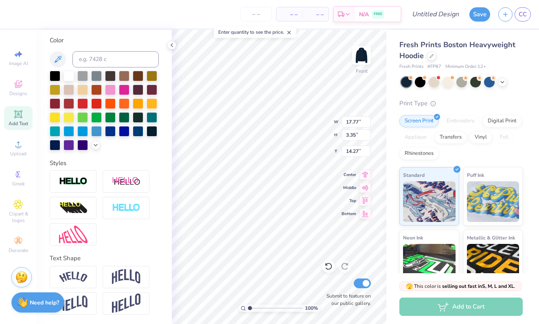
type input "12.94"
type input "2.44"
type input "14.75"
click at [366, 52] on img at bounding box center [361, 55] width 33 height 33
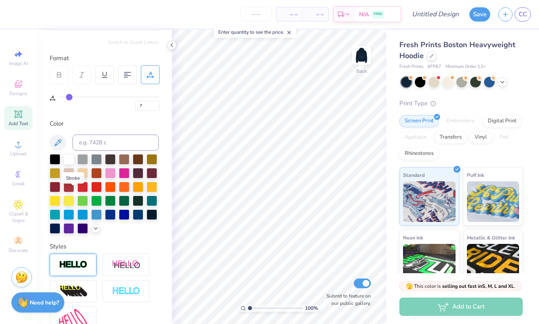
scroll to position [0, 0]
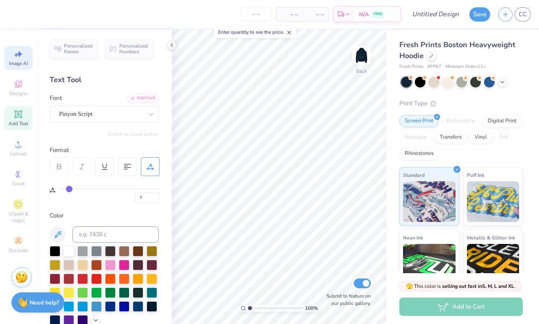
click at [26, 53] on div "Image AI" at bounding box center [18, 58] width 28 height 24
select select "4"
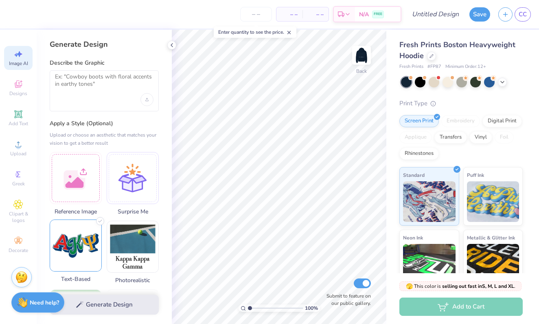
click at [77, 235] on img at bounding box center [75, 245] width 51 height 51
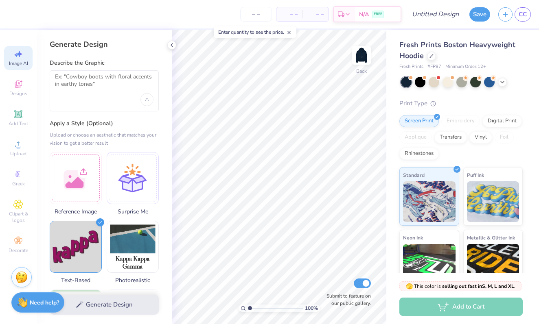
click at [101, 104] on div at bounding box center [104, 90] width 109 height 41
click at [86, 80] on textarea at bounding box center [104, 83] width 98 height 20
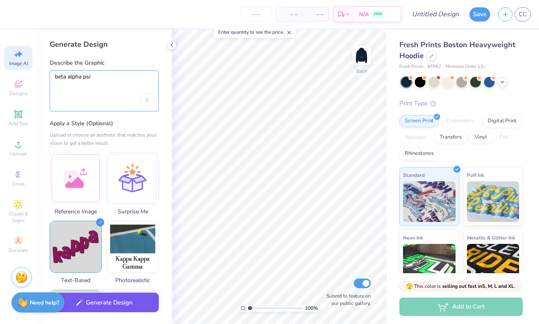
type textarea "beta alpha psi"
click at [100, 299] on button "Generate Design" at bounding box center [104, 303] width 109 height 20
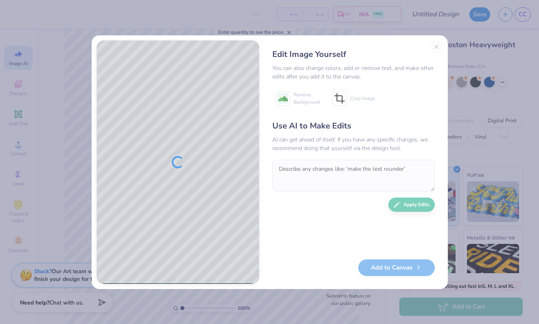
click at [436, 46] on div "Edit Image Yourself You can also change colors, add or remove text, and make ot…" at bounding box center [353, 162] width 179 height 244
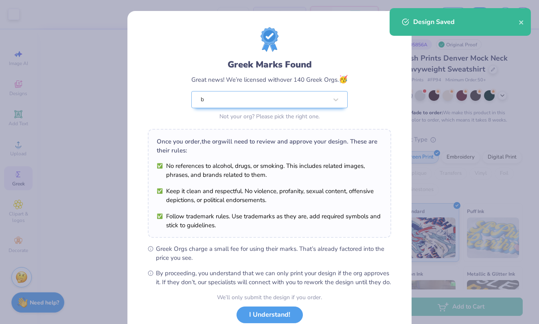
scroll to position [1110, 0]
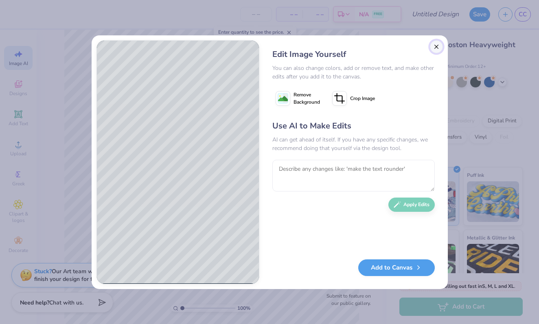
click at [436, 48] on button "Close" at bounding box center [436, 46] width 13 height 13
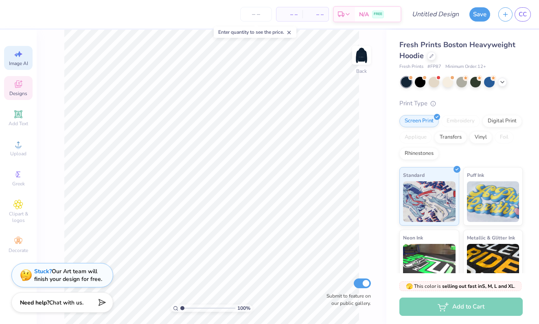
click at [17, 84] on icon at bounding box center [18, 84] width 10 height 10
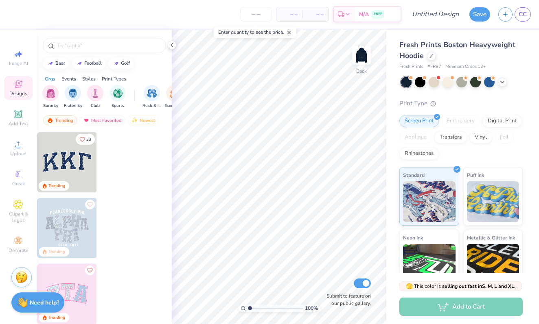
scroll to position [0, 0]
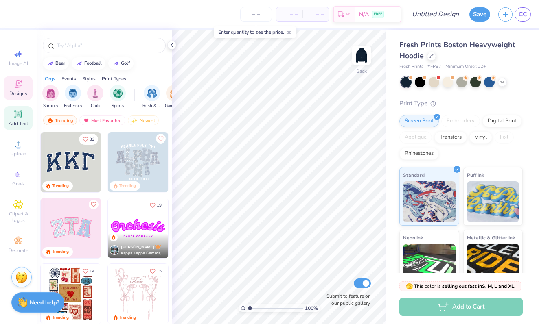
click at [21, 122] on span "Add Text" at bounding box center [19, 123] width 20 height 7
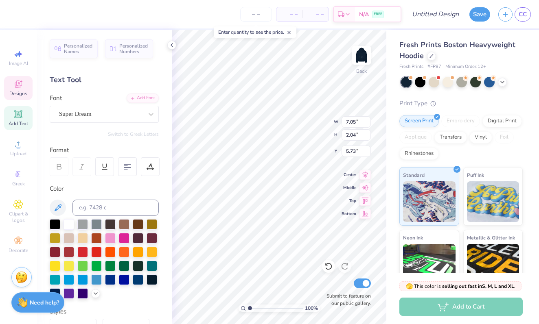
click at [20, 91] on span "Designs" at bounding box center [18, 93] width 18 height 7
click at [15, 90] on span "Designs" at bounding box center [18, 93] width 18 height 7
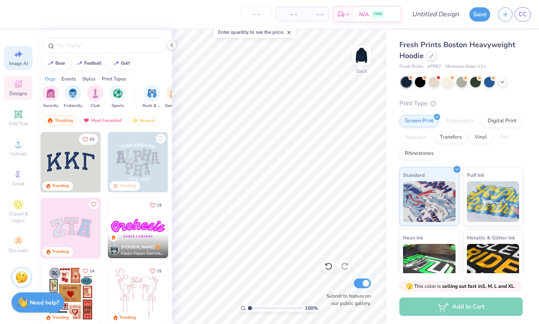
click at [13, 61] on span "Image AI" at bounding box center [18, 63] width 19 height 7
select select "4"
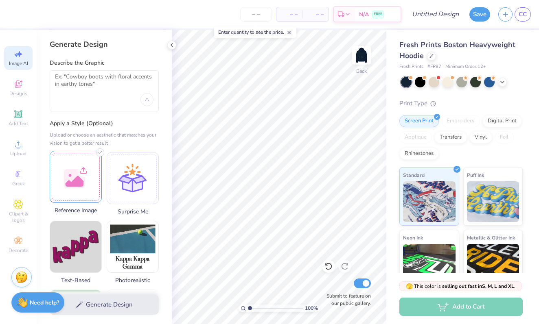
scroll to position [80, 0]
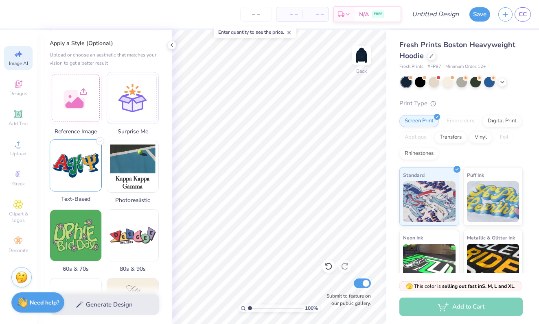
click at [80, 178] on img at bounding box center [75, 165] width 51 height 51
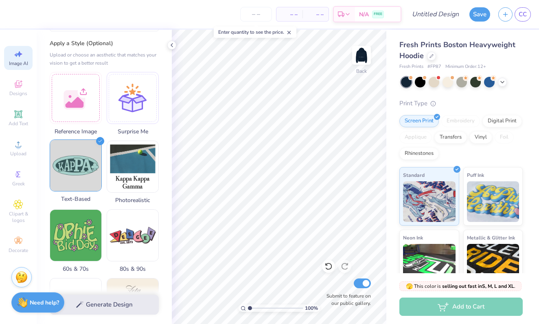
scroll to position [0, 0]
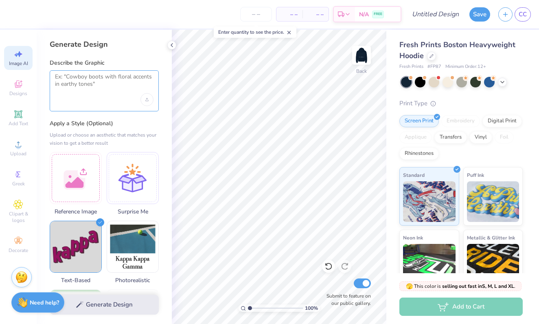
click at [77, 74] on textarea at bounding box center [104, 83] width 98 height 20
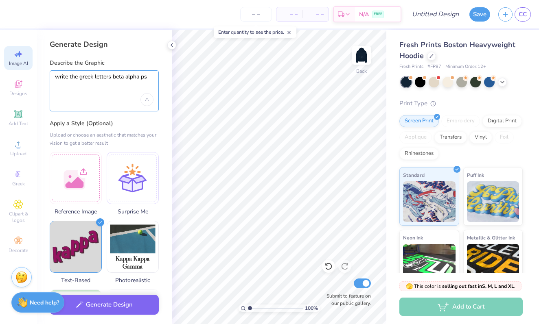
type textarea "write the greek letters beta alpha psi"
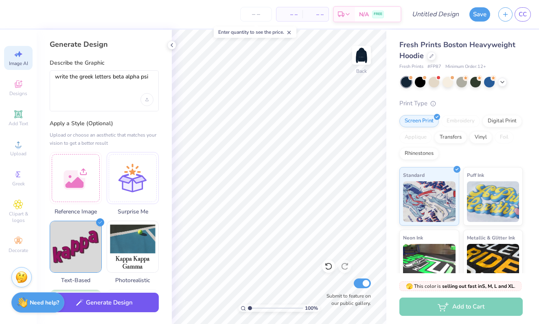
click at [100, 301] on button "Generate Design" at bounding box center [104, 303] width 109 height 20
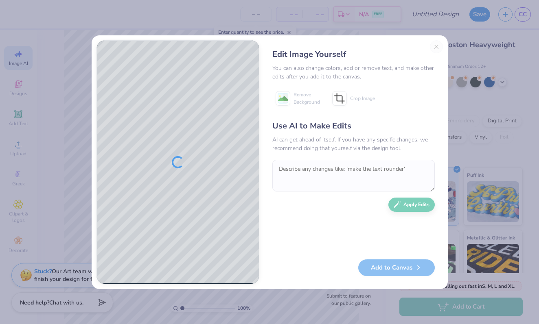
click at [483, 122] on div "Edit Image Yourself You can also change colors, add or remove text, and make ot…" at bounding box center [269, 162] width 539 height 324
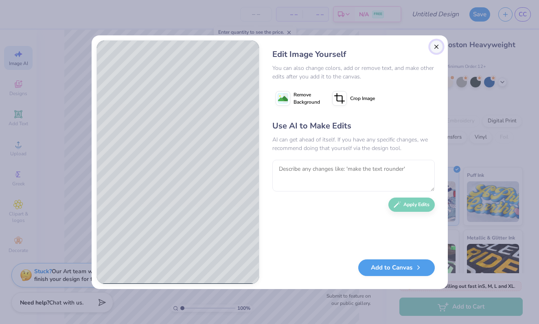
click at [437, 49] on button "Close" at bounding box center [436, 46] width 13 height 13
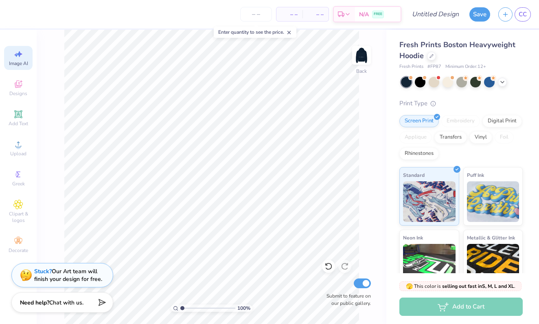
scroll to position [0, 18]
click at [21, 176] on icon at bounding box center [18, 175] width 10 height 10
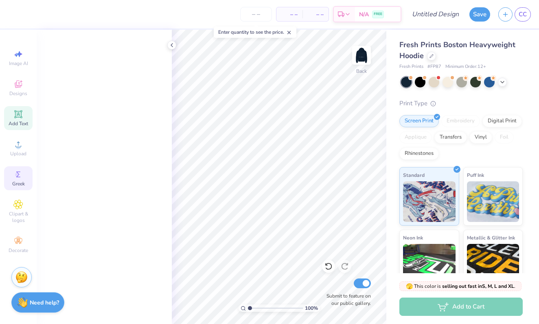
scroll to position [1047, 0]
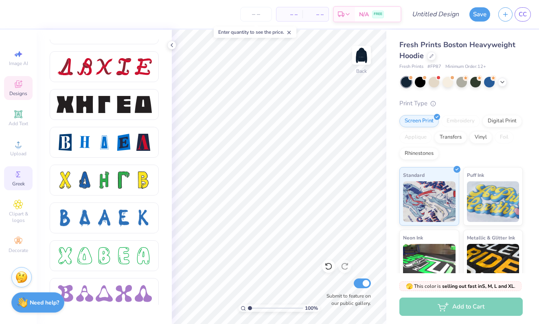
click at [17, 89] on div "Designs" at bounding box center [18, 88] width 28 height 24
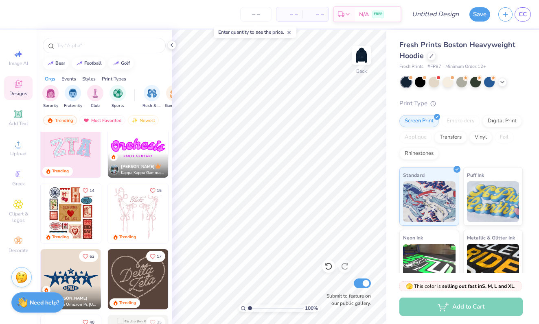
scroll to position [0, 0]
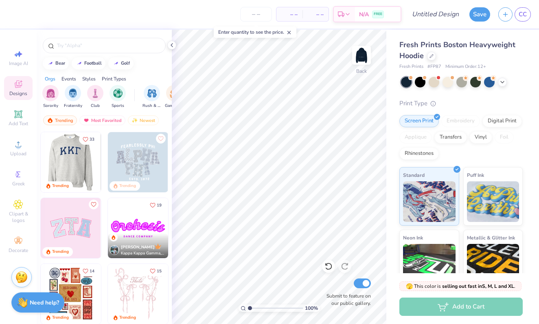
click at [76, 231] on img at bounding box center [71, 228] width 60 height 60
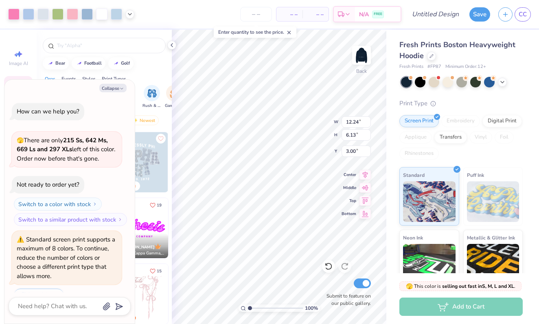
scroll to position [209, 0]
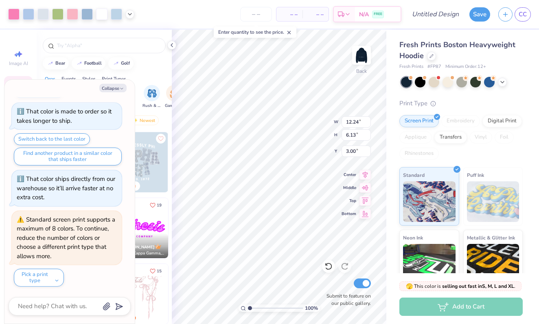
type textarea "x"
type input "2.01"
type textarea "x"
type input "3.75"
type input "4.89"
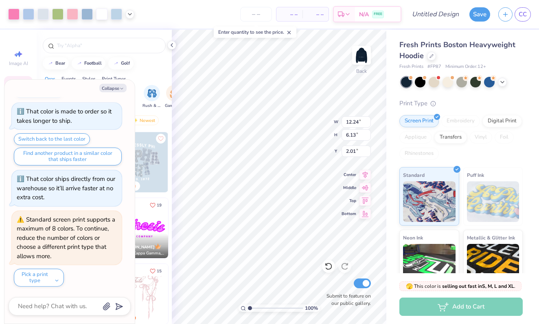
type input "2.17"
type textarea "x"
type input "5.59"
type textarea "x"
type input "12.24"
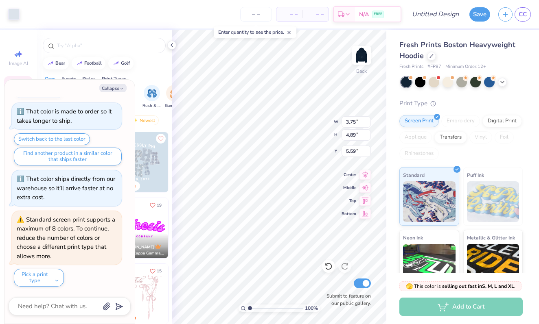
type input "6.13"
type input "2.01"
type textarea "x"
type input "4.41"
type input "2.21"
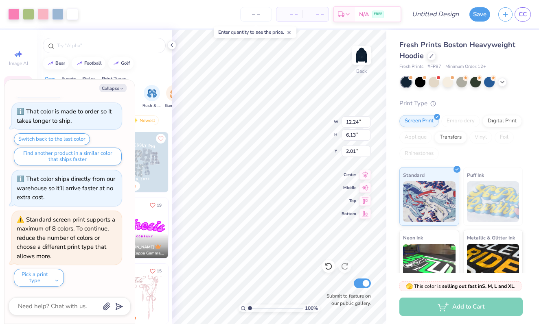
type input "5.93"
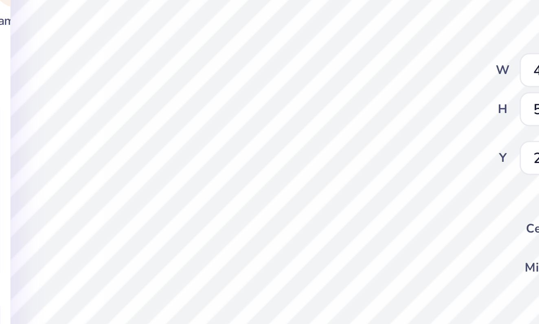
type textarea "x"
type input "1.50"
type textarea "x"
type input "7.03"
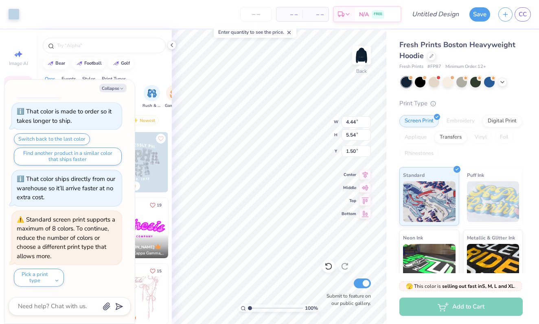
type textarea "x"
type input "3.37"
type textarea "x"
type input "1.50"
type textarea "x"
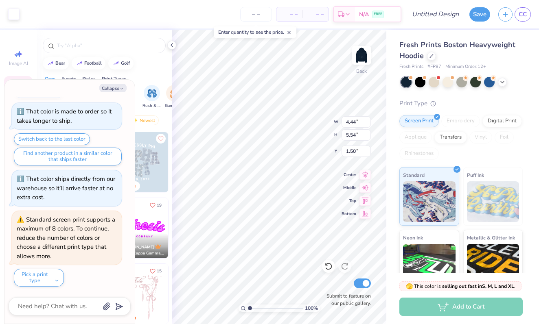
type input "4.26"
type textarea "x"
type input "3.75"
type input "4.89"
type input "5.59"
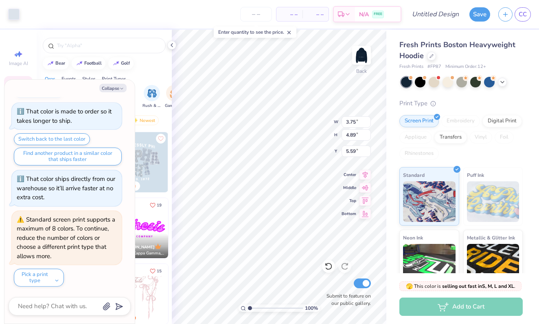
type textarea "x"
type input "4.31"
type textarea "x"
type input "4.37"
click at [307, 114] on div "100 % Back W 4.14 4.14 " H 5.43 5.43 " Y 4.37 4.37 " Center Middle Top Bottom S…" at bounding box center [279, 177] width 214 height 294
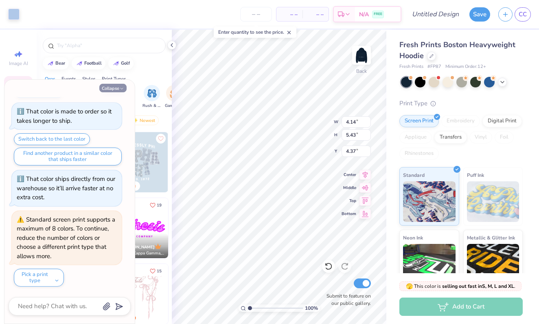
click at [113, 88] on button "Collapse" at bounding box center [112, 88] width 27 height 9
type textarea "x"
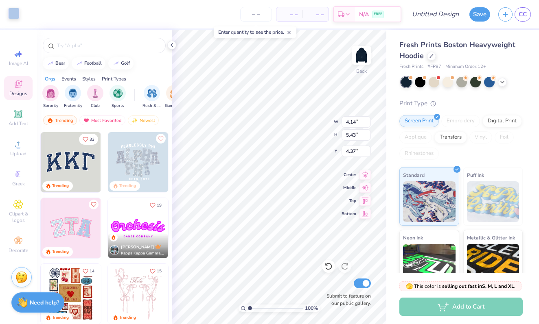
click at [16, 19] on div at bounding box center [13, 13] width 11 height 11
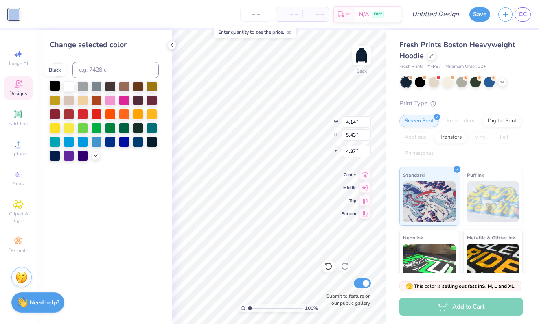
click at [51, 86] on div at bounding box center [55, 86] width 11 height 11
click at [69, 89] on div at bounding box center [68, 86] width 11 height 11
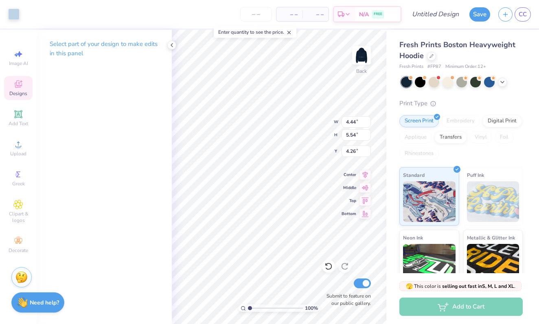
click at [120, 50] on p "Select part of your design to make edits in this panel" at bounding box center [104, 48] width 109 height 19
click at [174, 45] on icon at bounding box center [171, 45] width 7 height 7
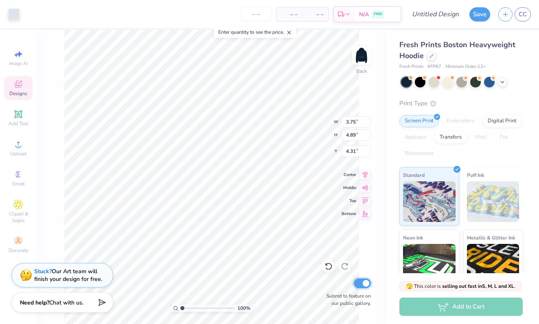
click at [362, 282] on input "Submit to feature on our public gallery." at bounding box center [361, 284] width 17 height 10
checkbox input "false"
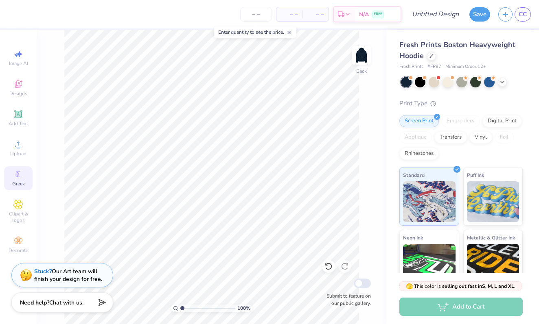
click at [14, 177] on icon at bounding box center [18, 175] width 10 height 10
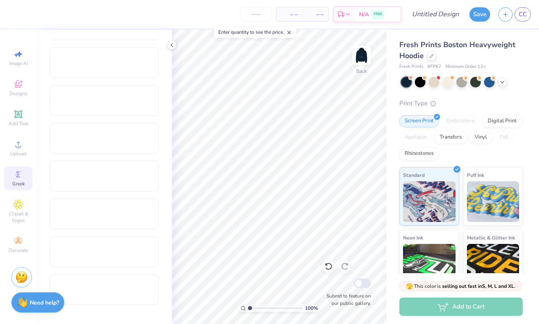
scroll to position [408, 0]
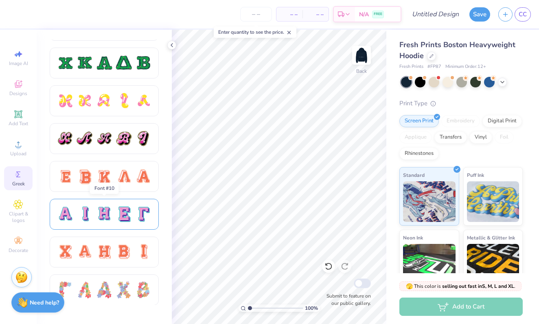
click at [99, 212] on div at bounding box center [104, 214] width 17 height 17
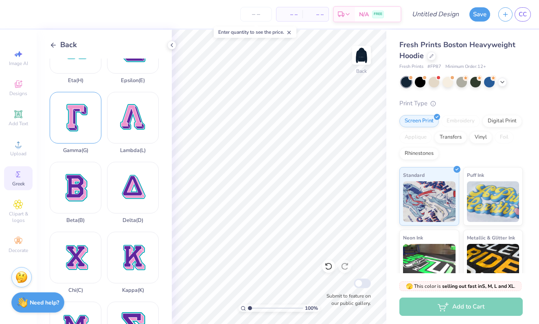
scroll to position [107, 0]
click at [85, 197] on div "Beta ( B )" at bounding box center [76, 192] width 52 height 62
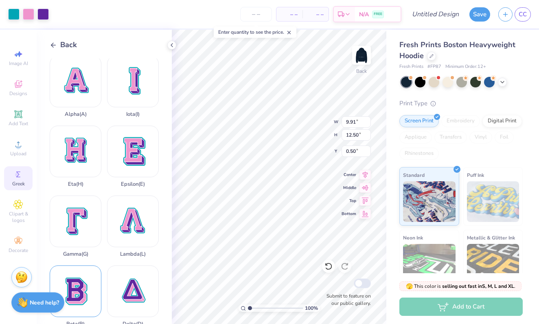
scroll to position [0, 0]
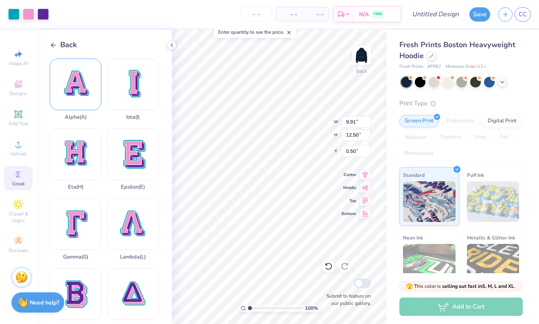
click at [86, 87] on div "Alpha ( A )" at bounding box center [76, 90] width 52 height 62
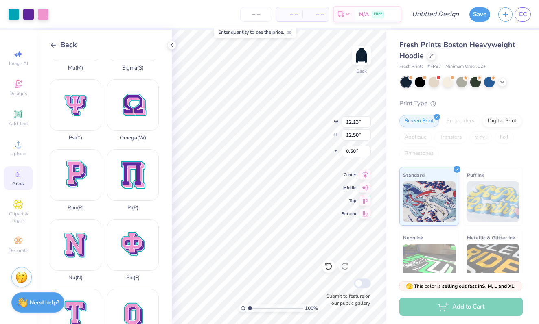
scroll to position [394, 0]
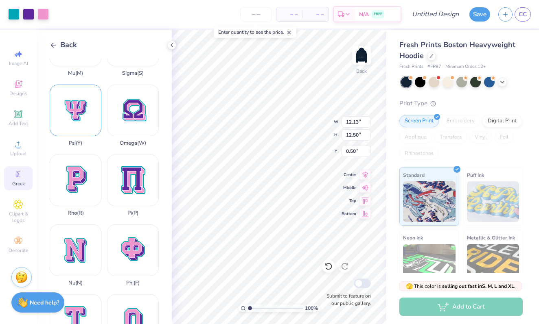
click at [84, 111] on div "Psi ( Y )" at bounding box center [76, 116] width 52 height 62
type input "4.34"
type input "4.06"
type input "8.93"
type input "12.13"
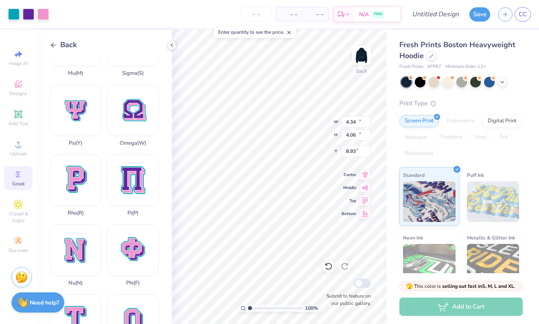
type input "12.50"
type input "0.50"
type input "3.88"
type input "4.00"
type input "9.00"
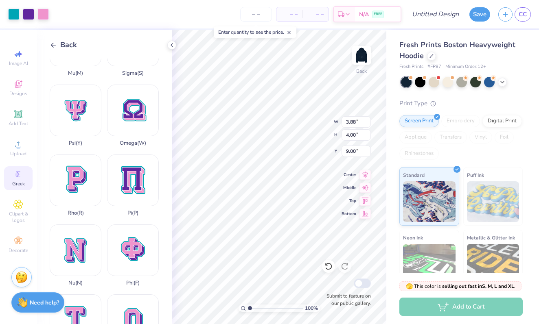
type input "4.34"
type input "4.06"
type input "8.93"
type input "9.91"
type input "12.50"
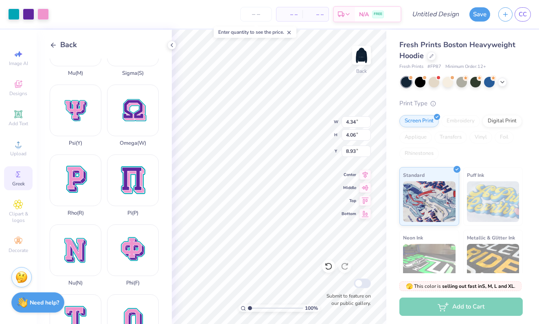
type input "0.50"
type input "3.01"
type input "3.79"
type input "9.21"
type input "4.34"
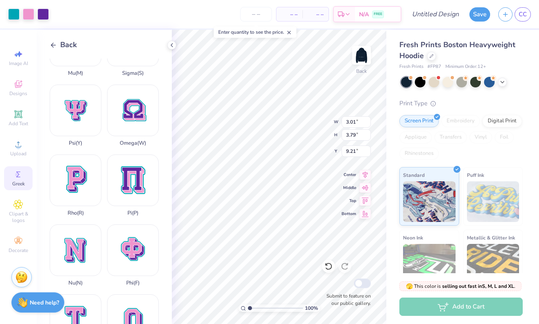
type input "4.06"
type input "4.72"
type input "3.88"
type input "4.00"
type input "4.75"
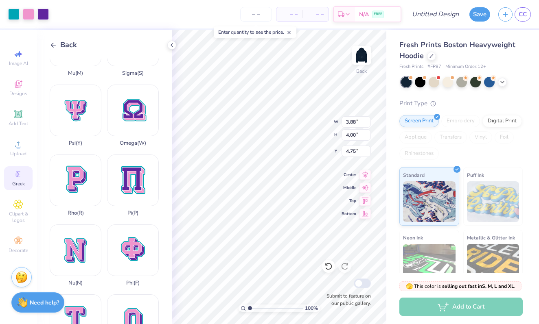
type input "3.01"
type input "3.79"
type input "4.85"
click at [14, 11] on div at bounding box center [13, 13] width 11 height 11
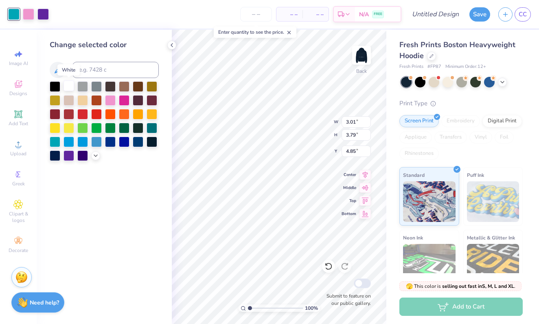
click at [67, 86] on div at bounding box center [68, 86] width 11 height 11
click at [26, 18] on div at bounding box center [28, 13] width 11 height 11
click at [94, 143] on div at bounding box center [96, 141] width 11 height 11
click at [43, 16] on div at bounding box center [42, 13] width 11 height 11
click at [53, 84] on div at bounding box center [55, 86] width 11 height 11
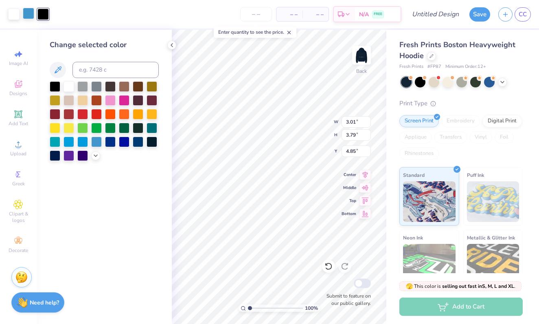
click at [30, 8] on div at bounding box center [28, 13] width 11 height 11
click at [57, 83] on div at bounding box center [55, 86] width 11 height 11
click at [94, 140] on div at bounding box center [96, 141] width 11 height 11
click at [17, 166] on div "Greek" at bounding box center [18, 178] width 28 height 24
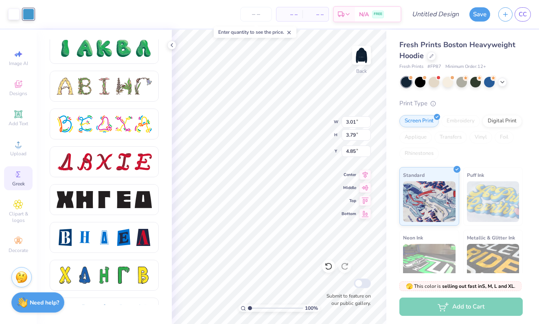
scroll to position [948, 0]
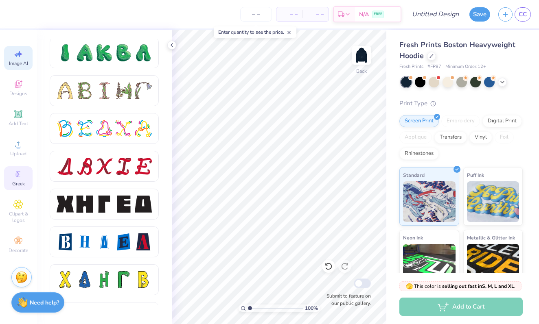
click at [11, 51] on div "Image AI" at bounding box center [18, 58] width 28 height 24
select select "4"
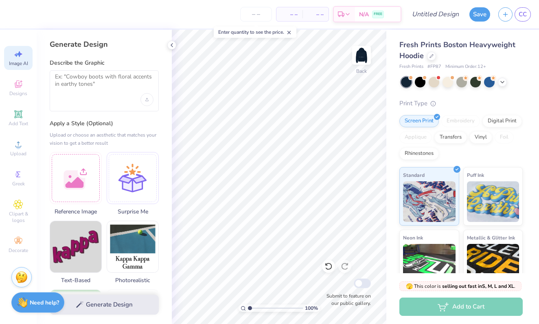
click at [82, 95] on div at bounding box center [104, 90] width 109 height 41
click at [81, 91] on textarea at bounding box center [104, 83] width 98 height 20
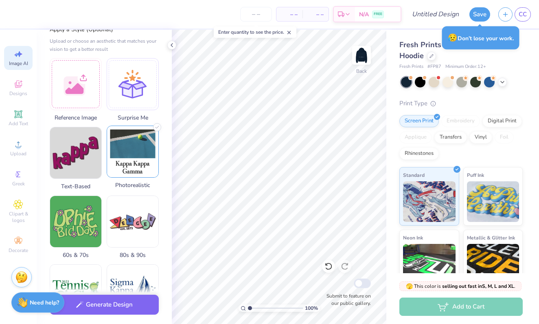
scroll to position [104, 0]
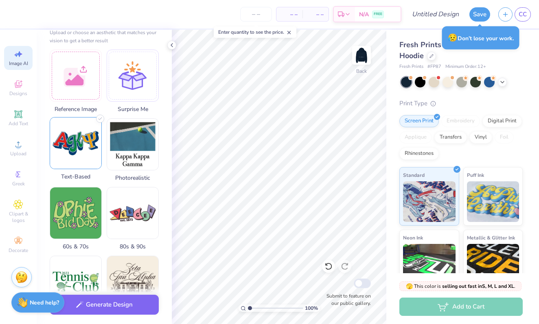
type textarea "just write a simple beta alpha psi in greek letters light blue"
click at [82, 160] on img at bounding box center [75, 143] width 51 height 51
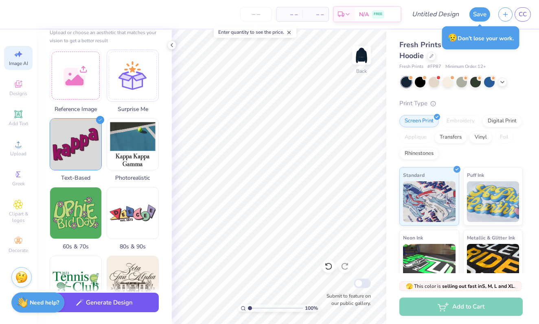
click at [114, 297] on button "Generate Design" at bounding box center [104, 303] width 109 height 20
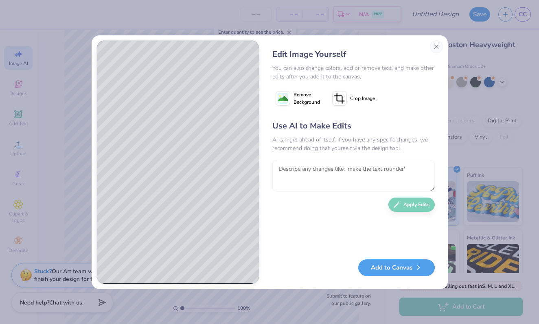
click at [316, 162] on textarea at bounding box center [353, 176] width 162 height 32
type textarea "remove the hearts and stars and make the text sharper"
click at [421, 203] on button "Apply Edits" at bounding box center [411, 203] width 46 height 14
click at [375, 176] on textarea "remove the hearts and stars and make the text sharper" at bounding box center [353, 176] width 162 height 32
type textarea "add emboridery around the letters in who"
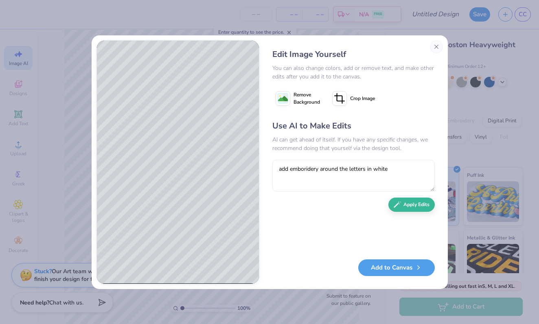
click at [321, 166] on textarea "add emboridery around the letters in white" at bounding box center [353, 176] width 162 height 32
type textarea "add emboridery stitch around the letters in white"
click at [415, 206] on button "Apply Edits" at bounding box center [411, 203] width 46 height 14
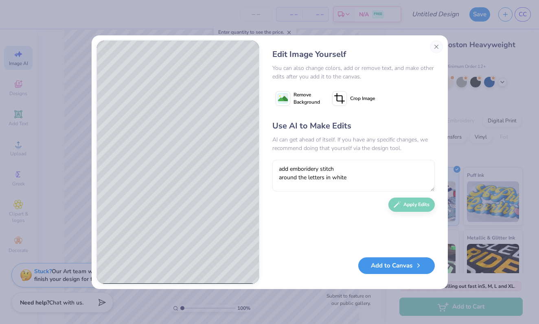
click at [397, 263] on button "Add to Canvas" at bounding box center [396, 265] width 76 height 17
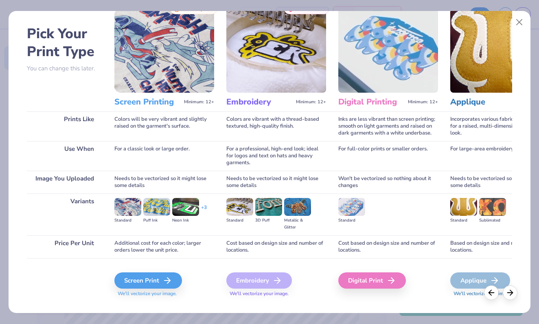
scroll to position [41, 0]
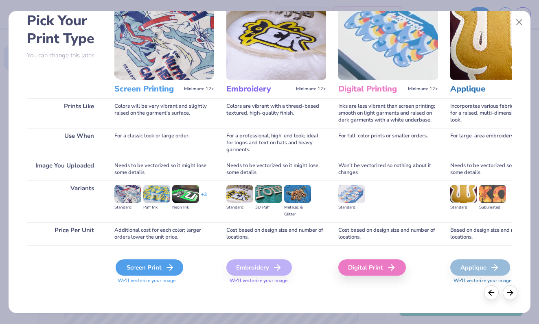
click at [156, 271] on div "Screen Print" at bounding box center [150, 267] width 68 height 16
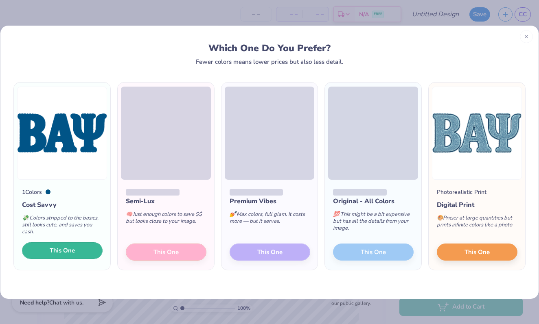
click at [63, 251] on span "This One" at bounding box center [62, 250] width 25 height 9
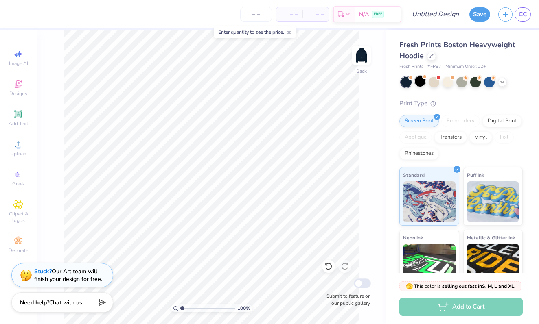
click at [423, 85] on div at bounding box center [419, 81] width 11 height 11
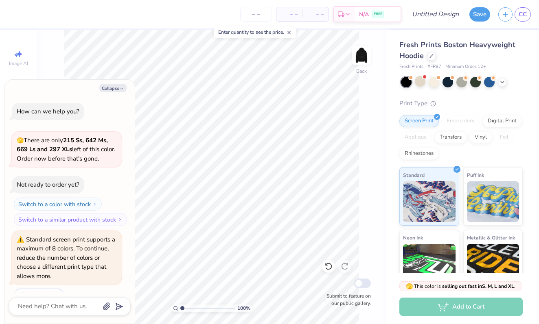
scroll to position [314, 0]
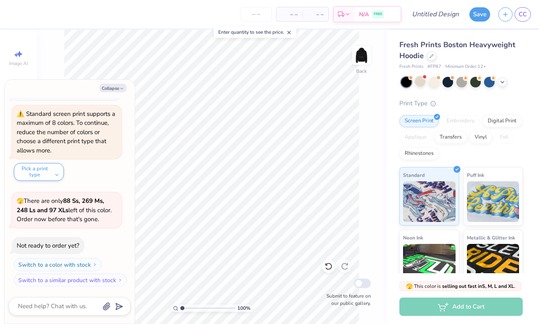
type textarea "x"
